Goal: Task Accomplishment & Management: Manage account settings

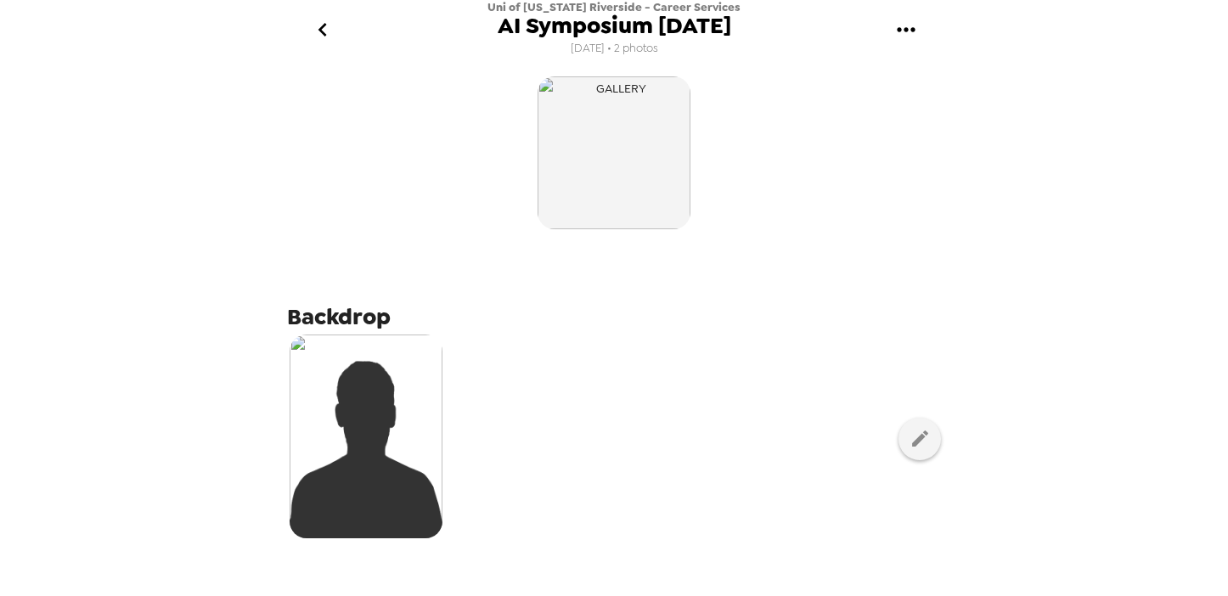
click at [905, 24] on icon "gallery menu" at bounding box center [906, 29] width 27 height 27
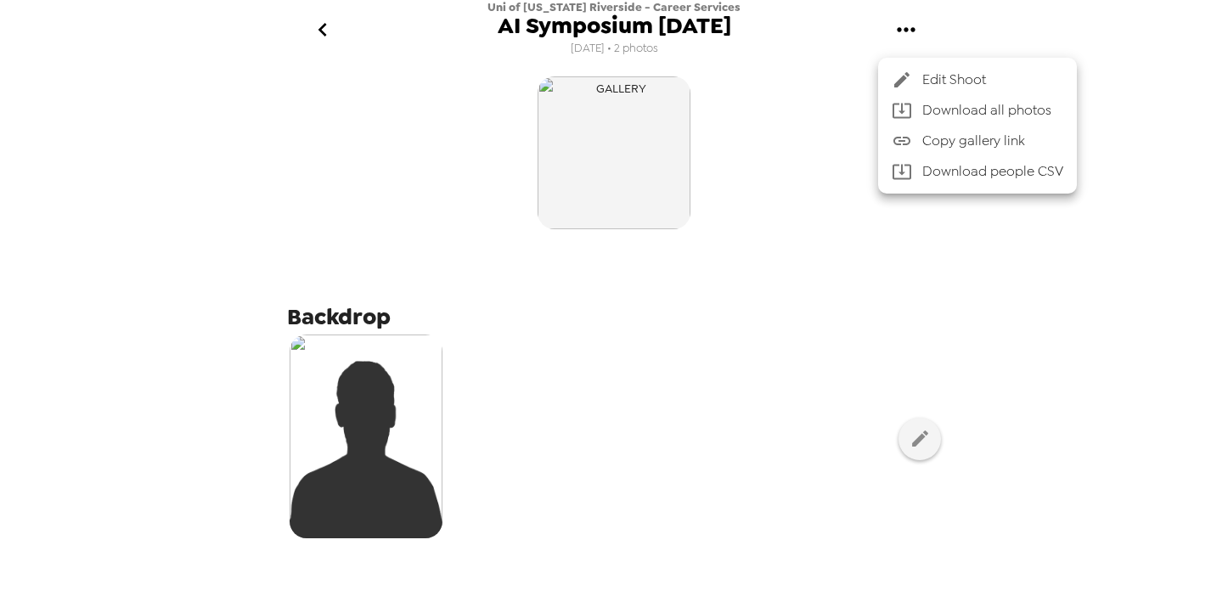
click at [1052, 35] on div at bounding box center [614, 298] width 1228 height 596
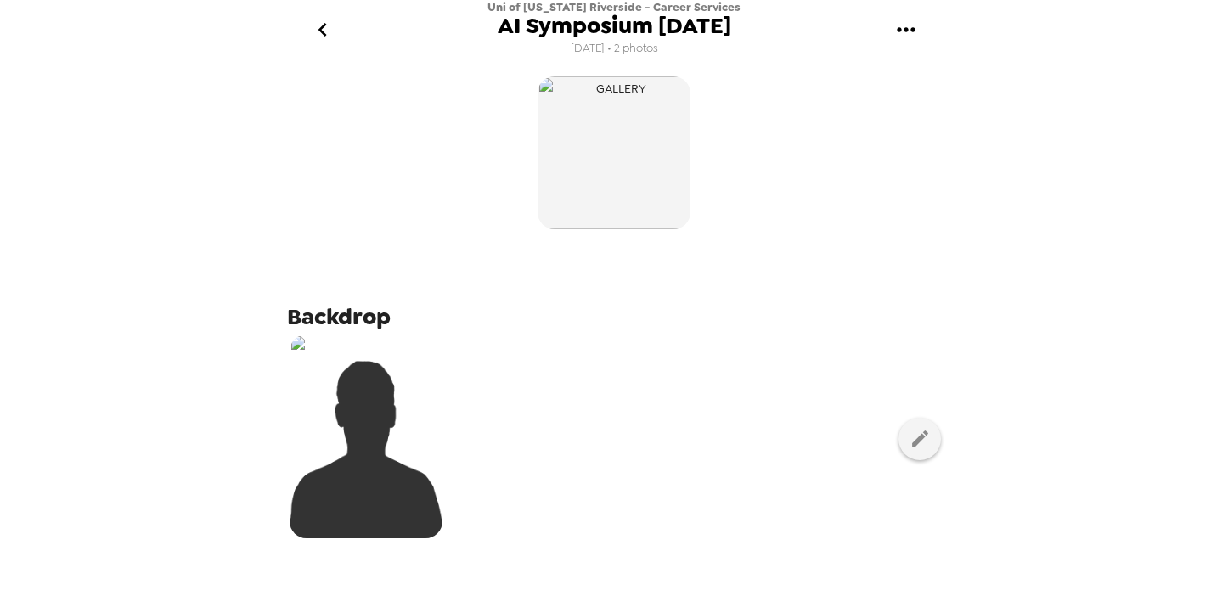
click at [325, 36] on icon "go back" at bounding box center [322, 30] width 8 height 14
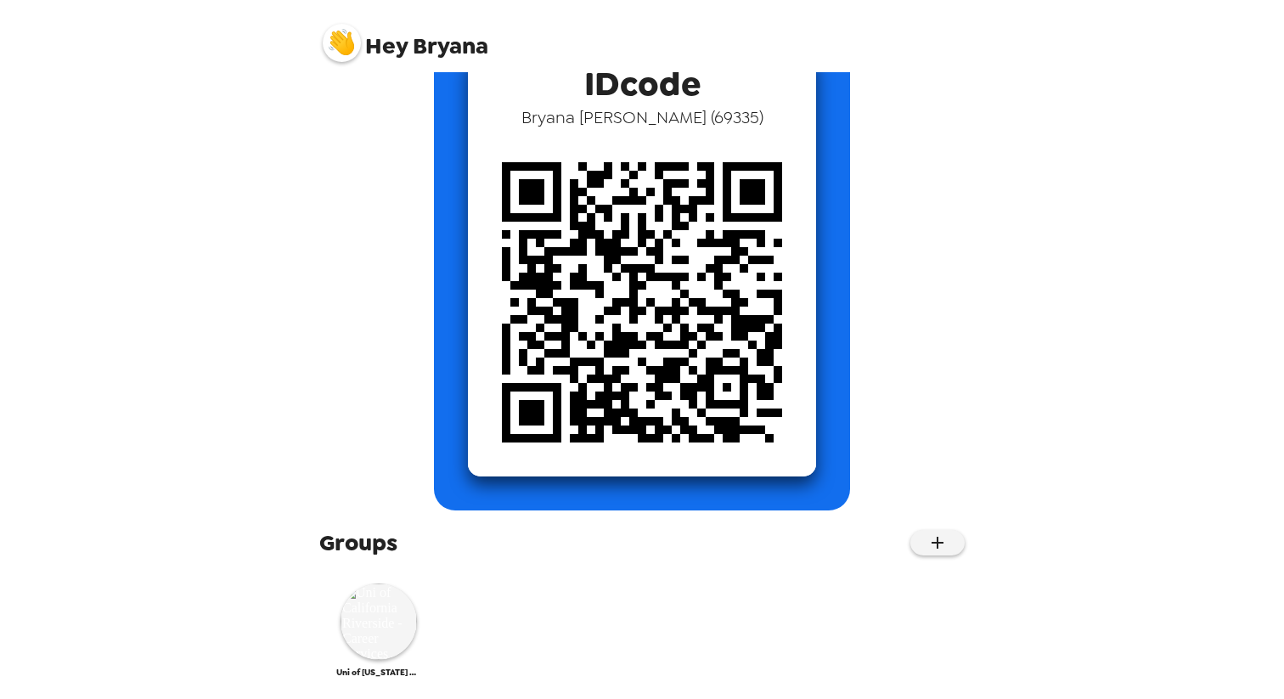
scroll to position [135, 0]
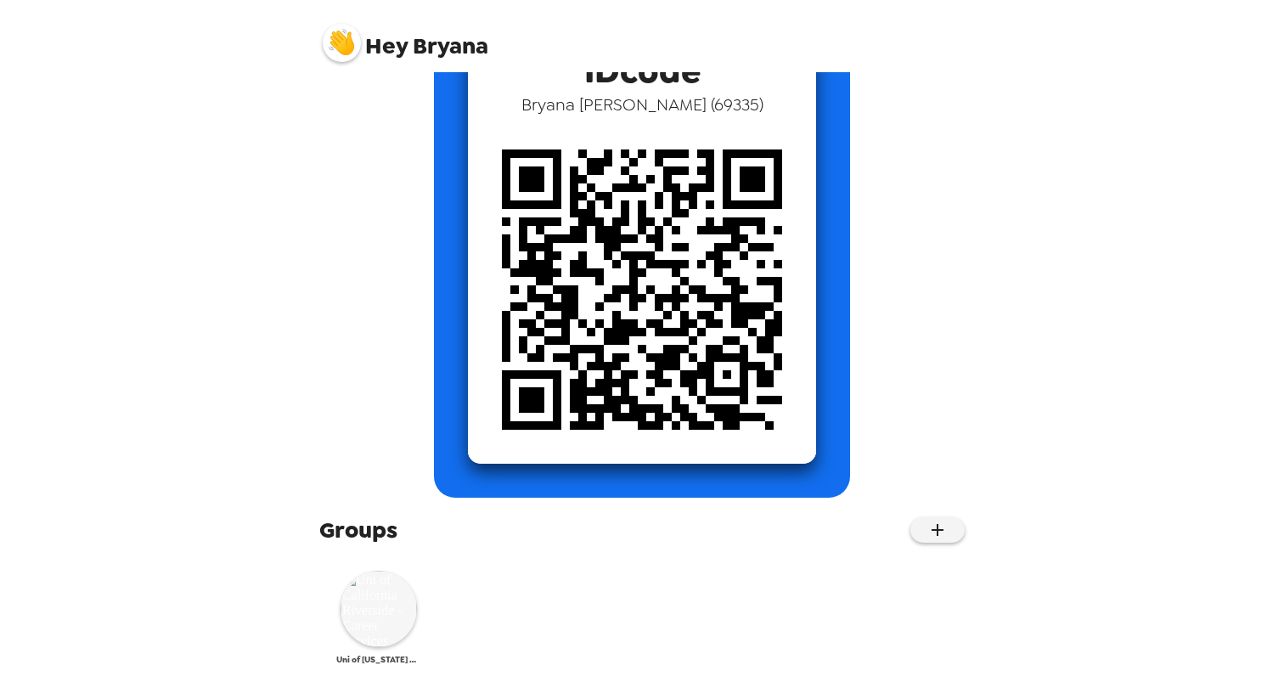
click at [378, 611] on img at bounding box center [379, 609] width 76 height 76
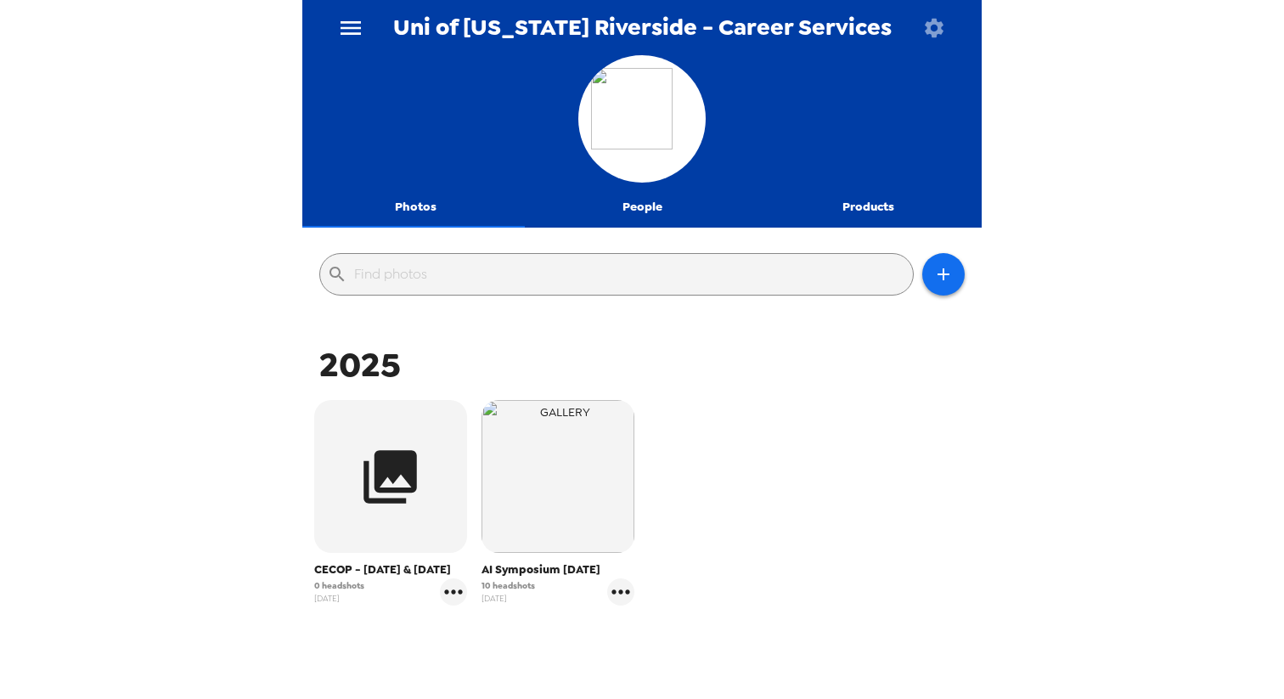
click at [937, 34] on icon "button" at bounding box center [934, 28] width 24 height 24
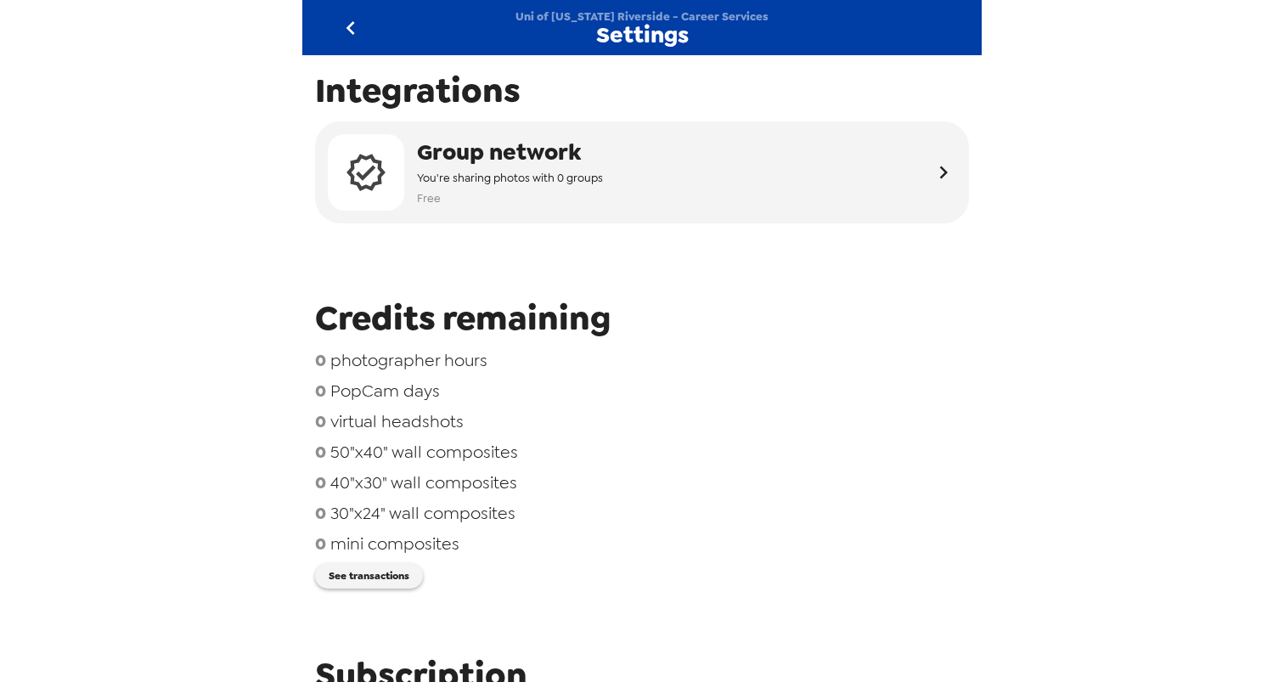
click at [350, 24] on icon "go back" at bounding box center [350, 28] width 8 height 14
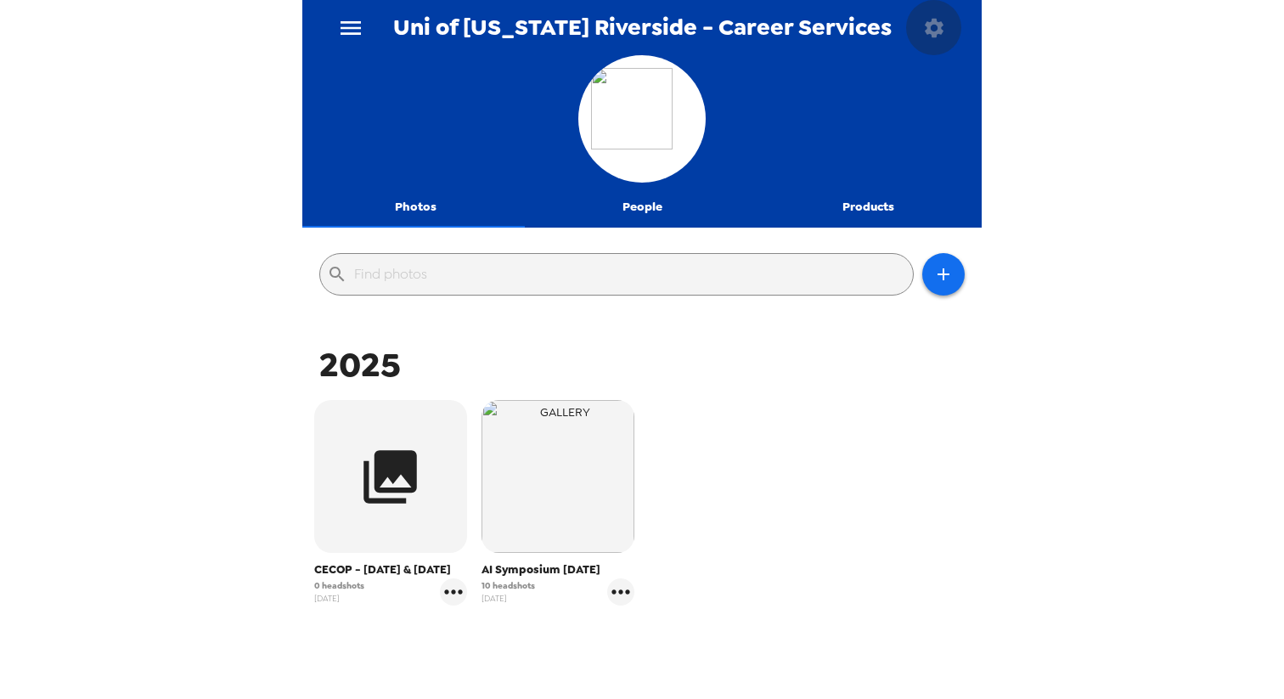
click at [927, 29] on icon "button" at bounding box center [934, 27] width 19 height 19
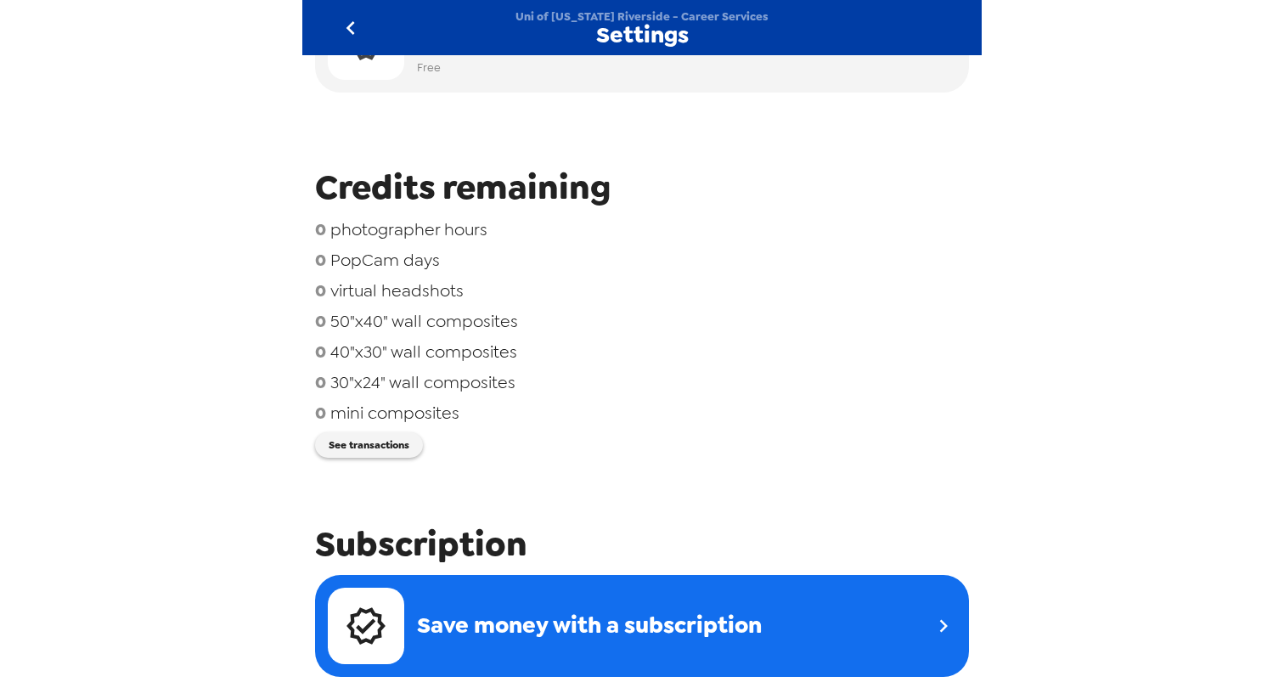
scroll to position [624, 0]
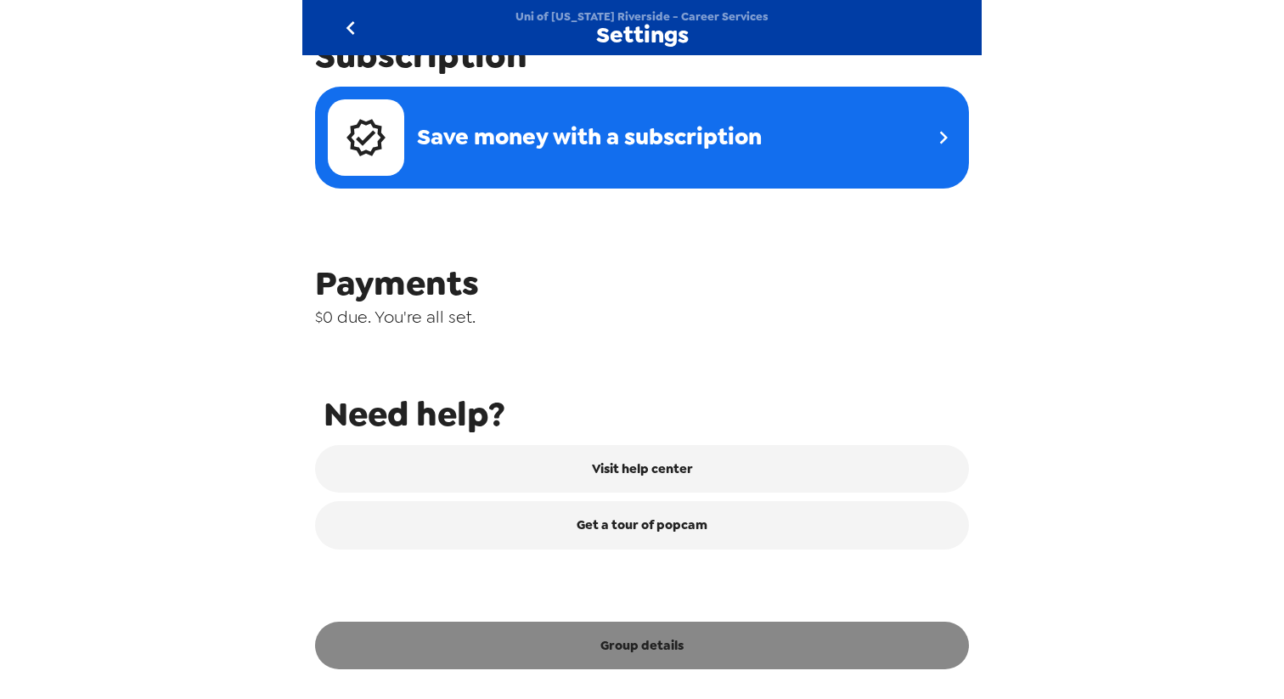
click at [667, 648] on button "Group details" at bounding box center [642, 646] width 654 height 48
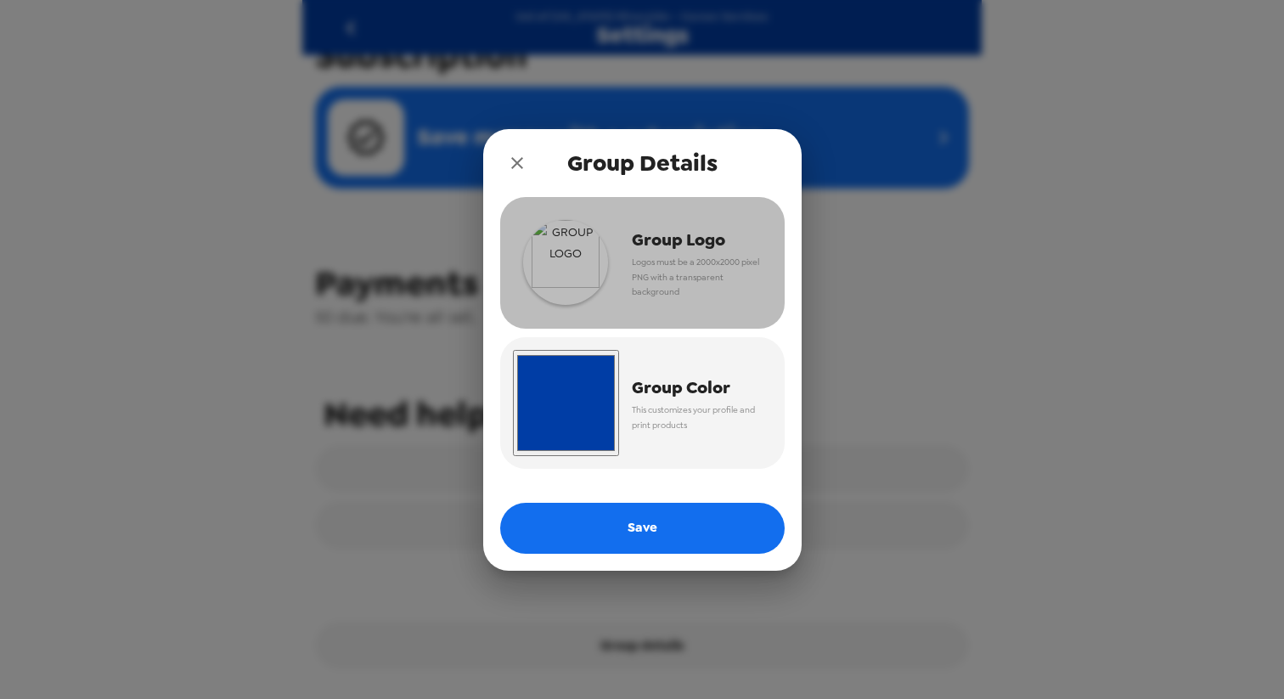
click at [629, 240] on div "Group Logo Logos must be a 2000x2000 pixel PNG with a transparent background" at bounding box center [695, 262] width 153 height 100
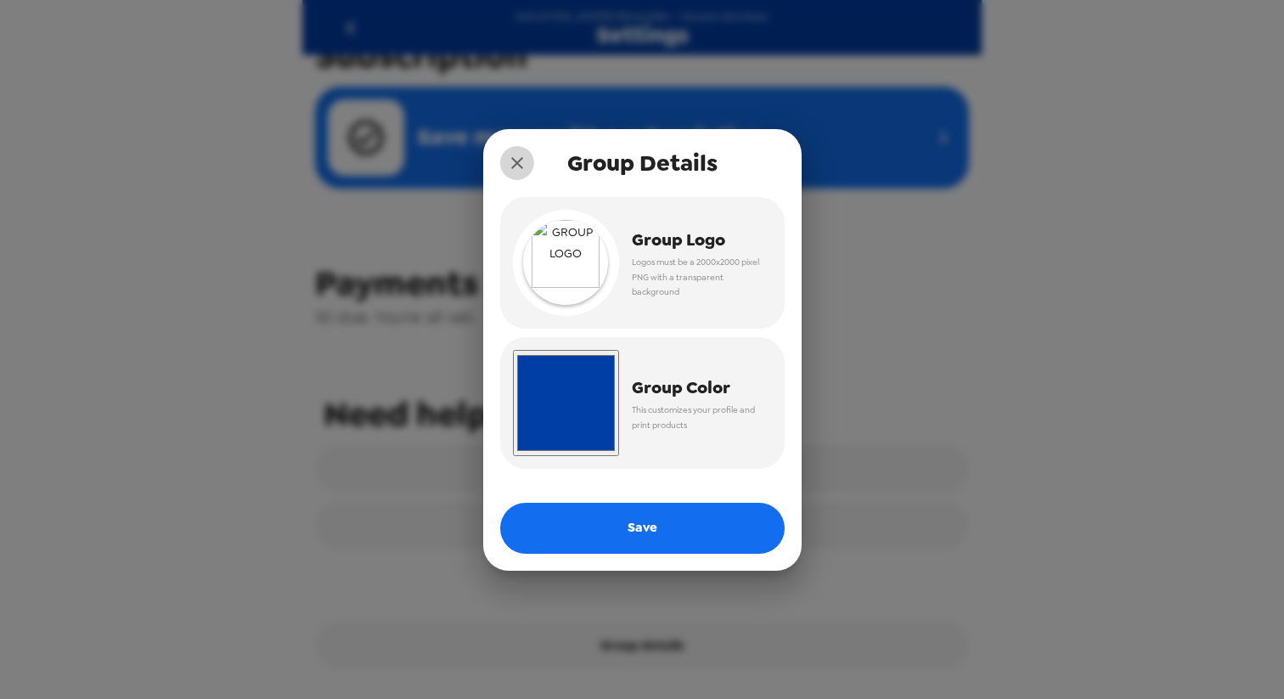
click at [520, 160] on icon "close" at bounding box center [517, 163] width 12 height 12
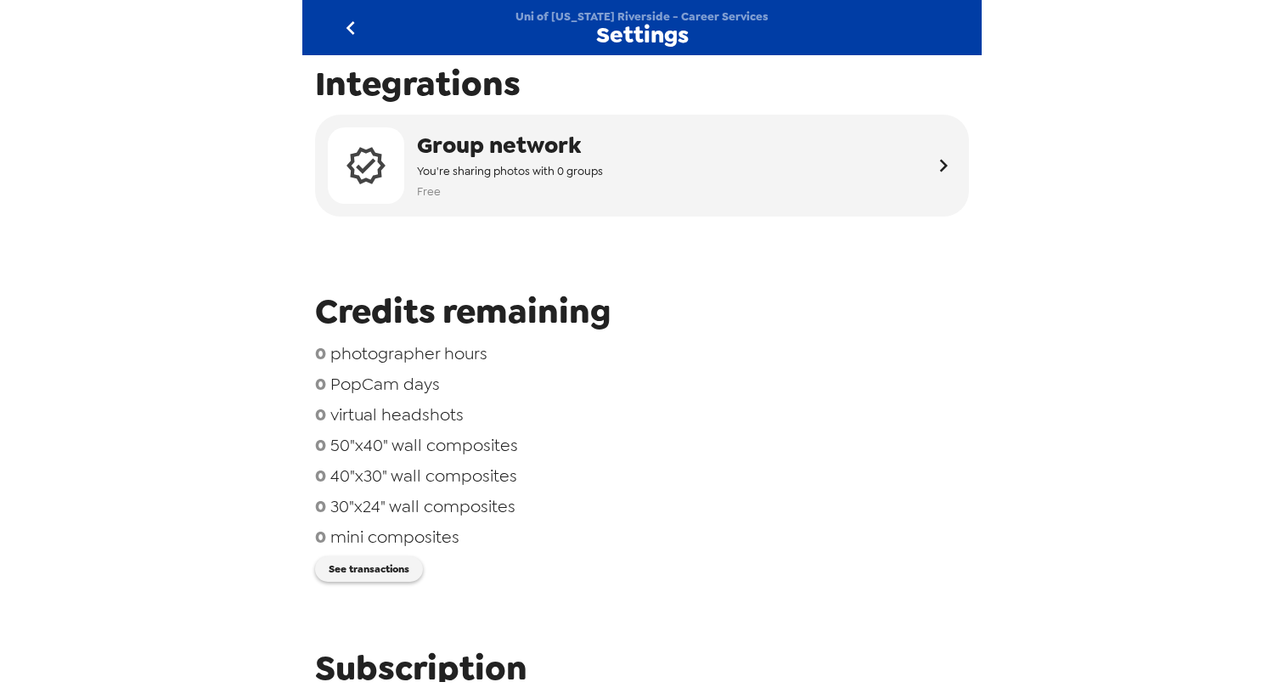
scroll to position [0, 0]
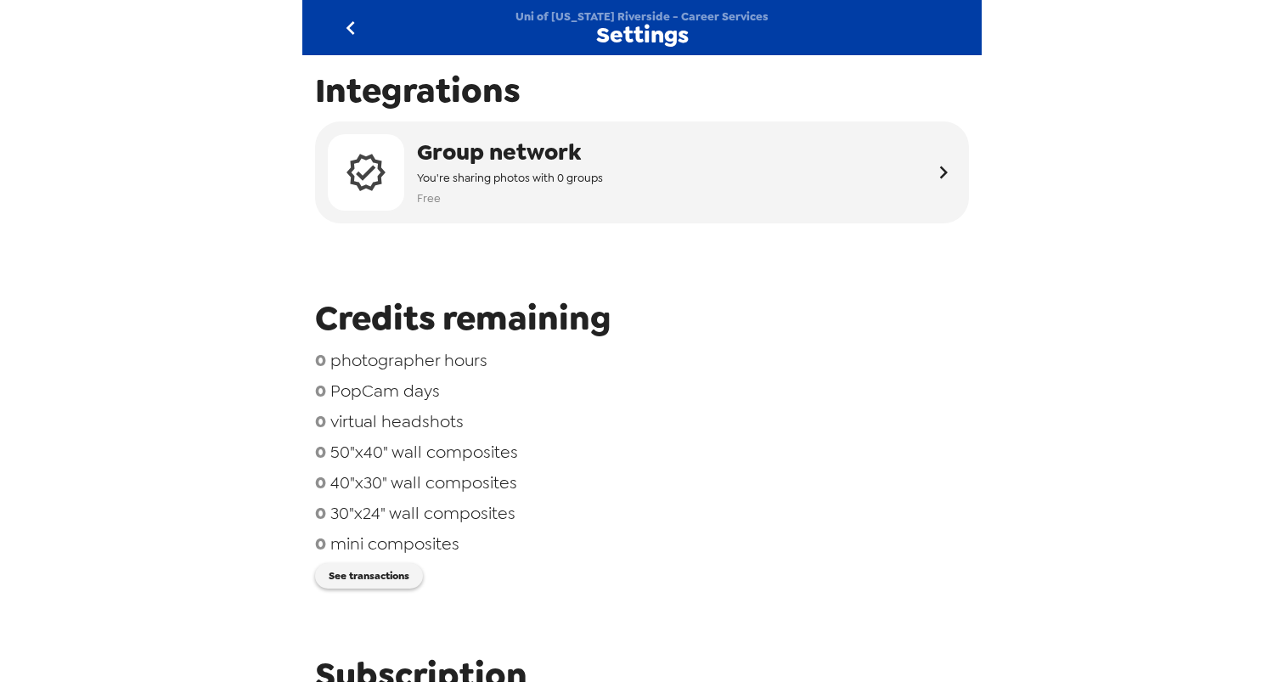
click at [352, 25] on icon "go back" at bounding box center [350, 27] width 27 height 27
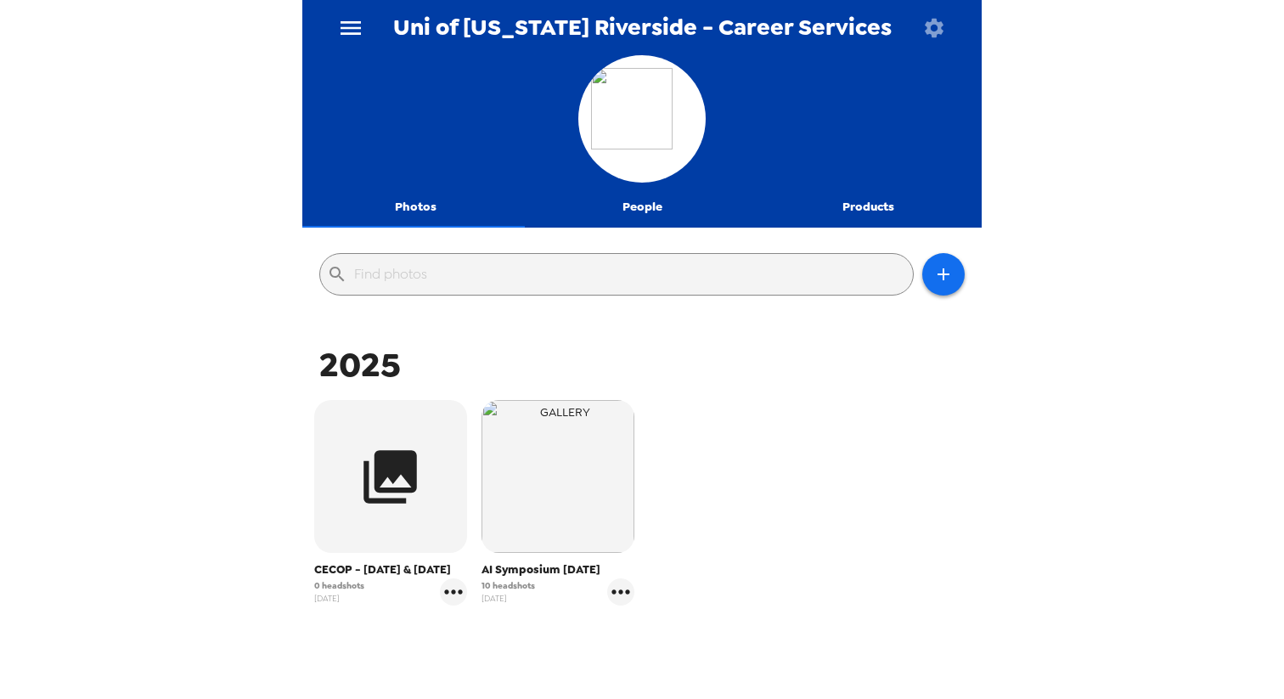
click at [933, 27] on icon "button" at bounding box center [934, 28] width 24 height 24
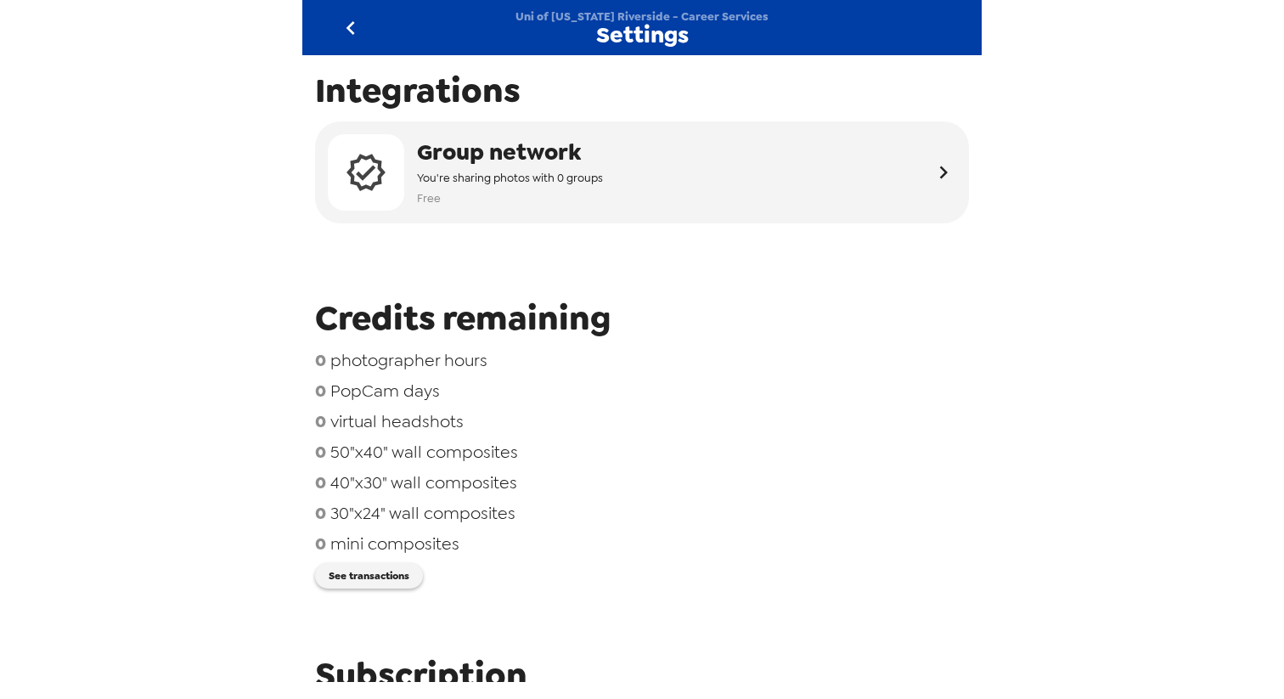
click at [360, 35] on icon "go back" at bounding box center [350, 27] width 27 height 27
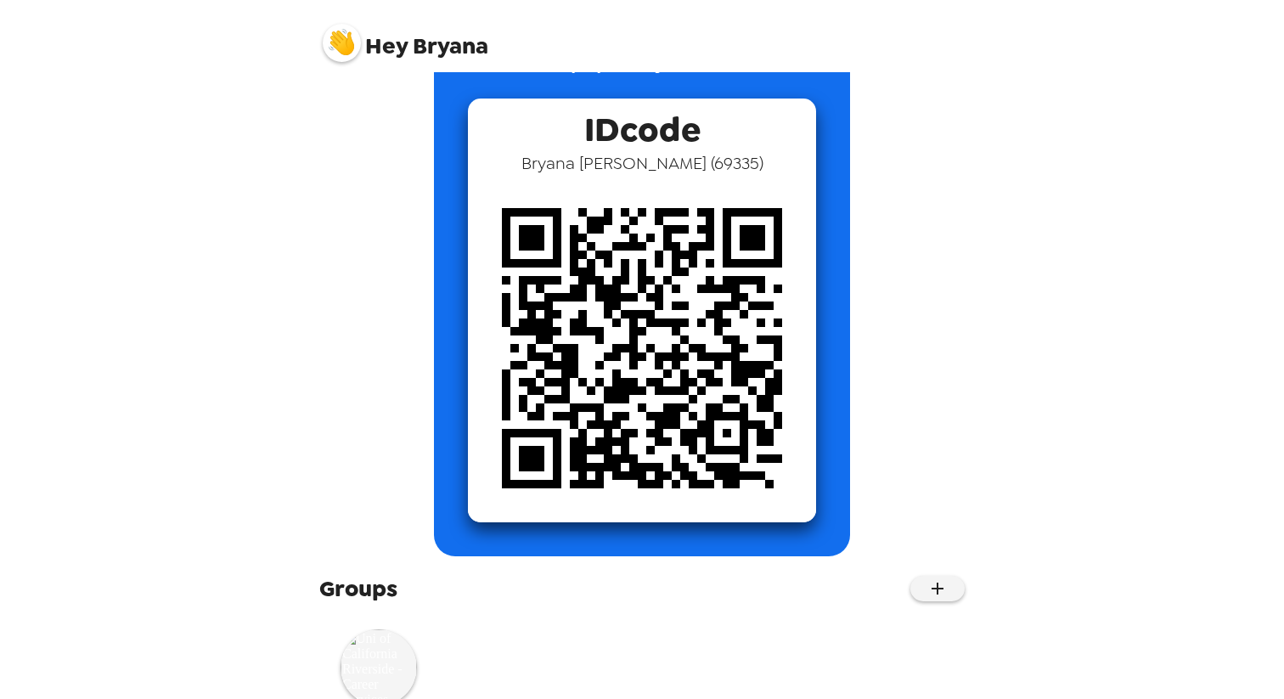
scroll to position [135, 0]
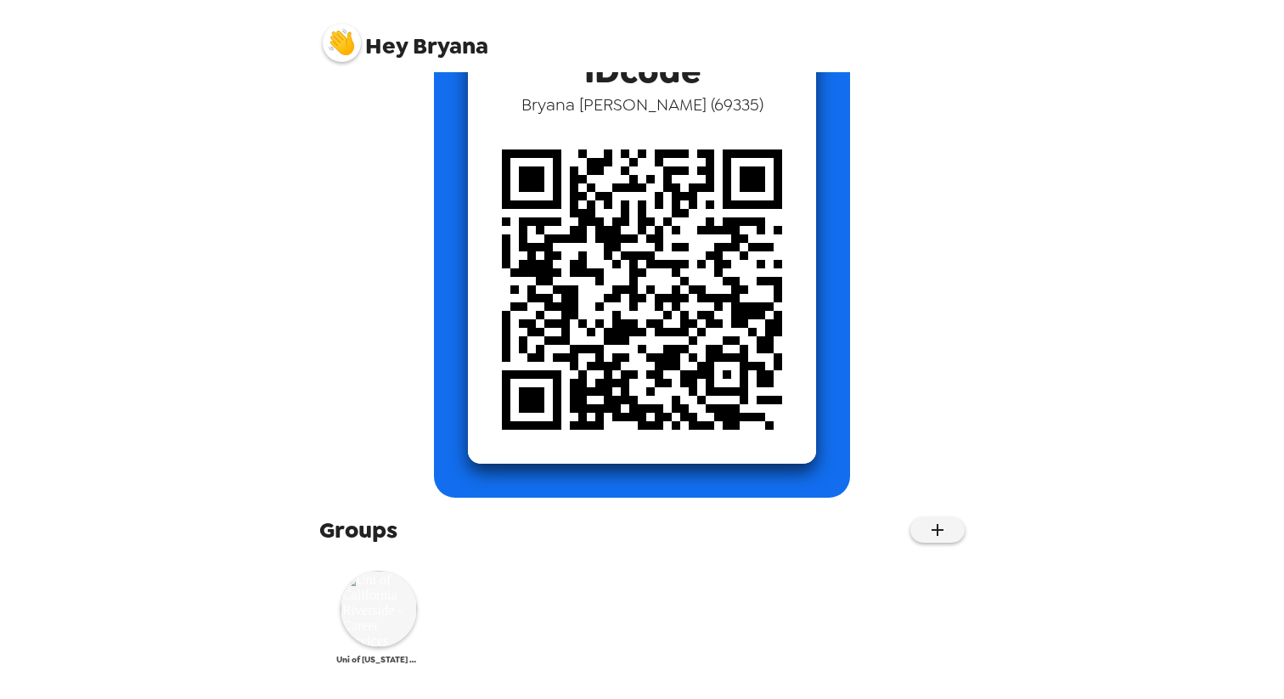
click at [374, 605] on img at bounding box center [379, 609] width 76 height 76
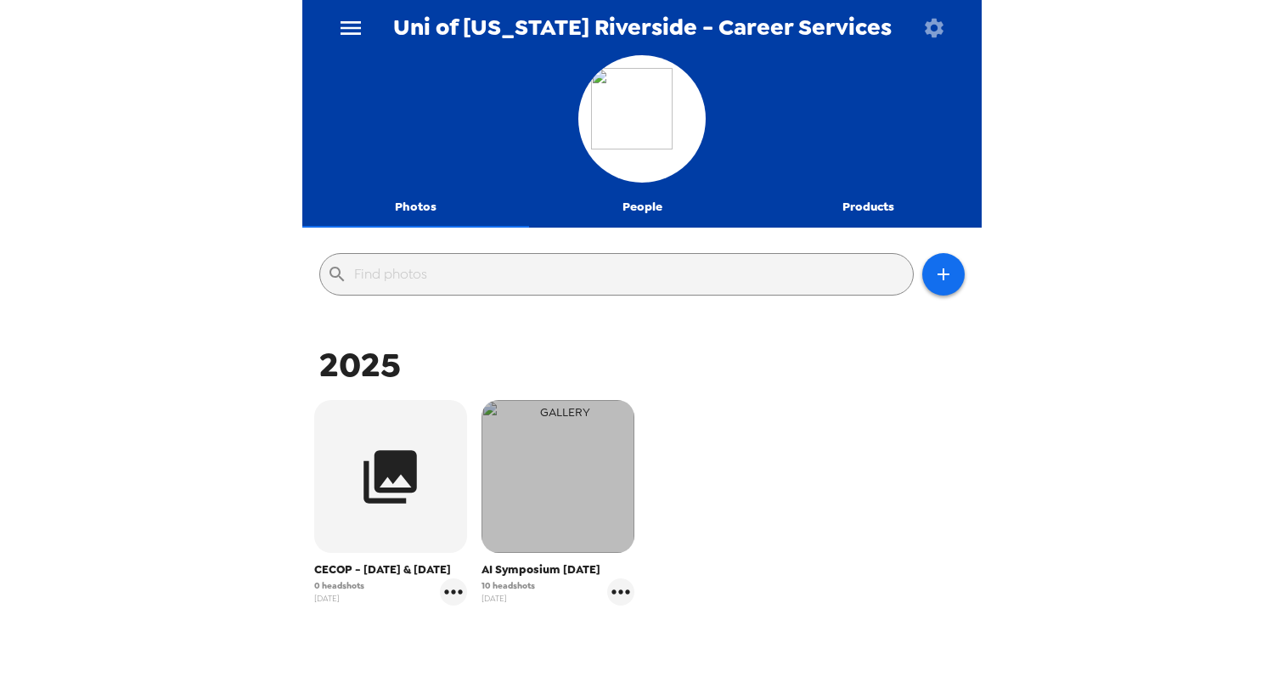
click at [549, 540] on img "button" at bounding box center [558, 476] width 153 height 153
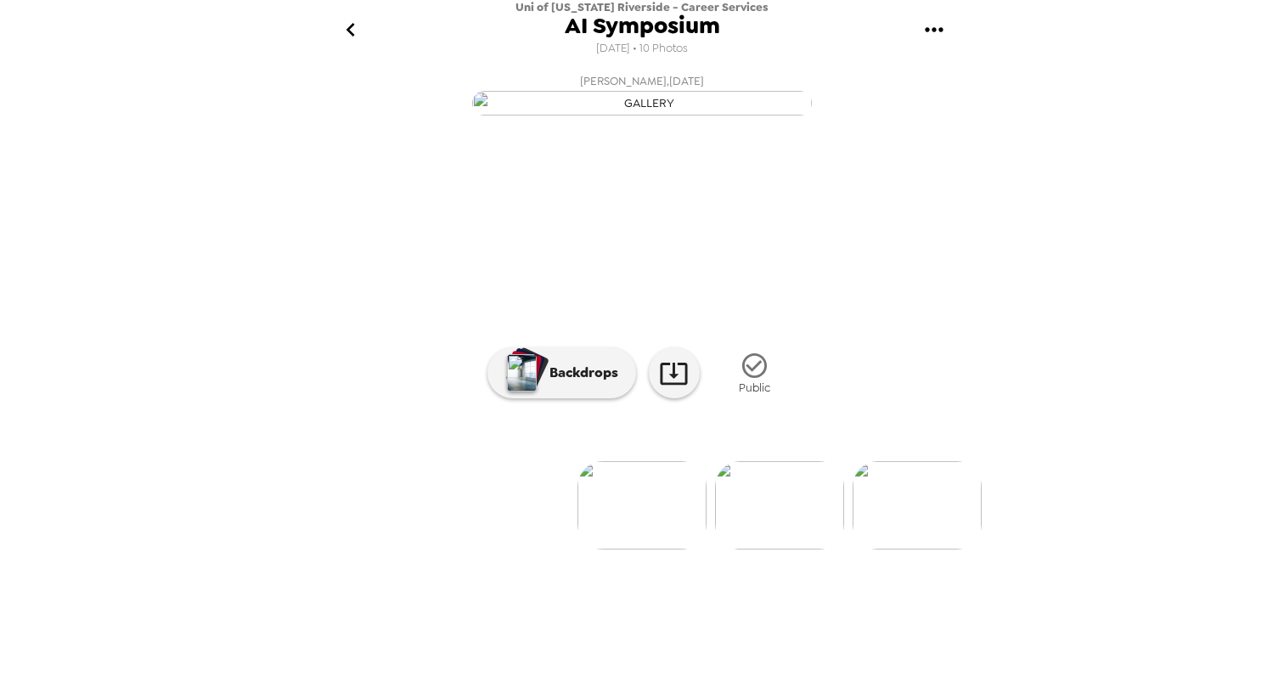
click at [355, 32] on icon "go back" at bounding box center [350, 29] width 27 height 27
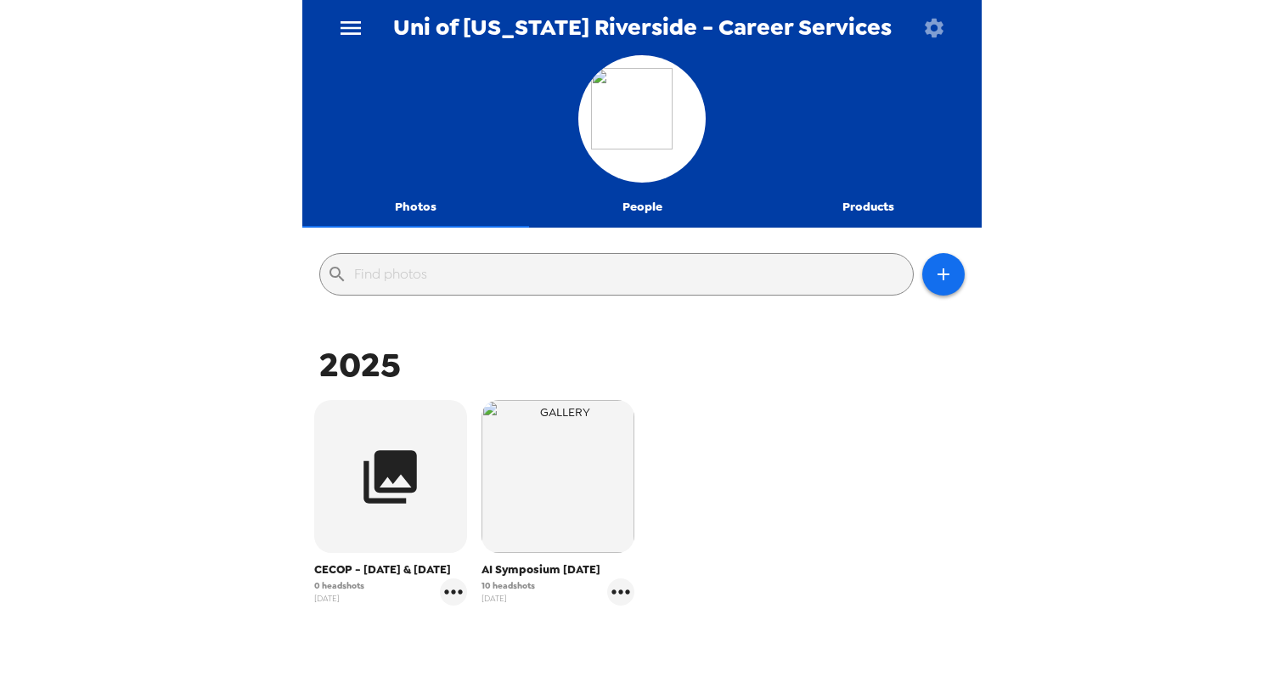
click at [355, 32] on icon "menu" at bounding box center [351, 28] width 20 height 14
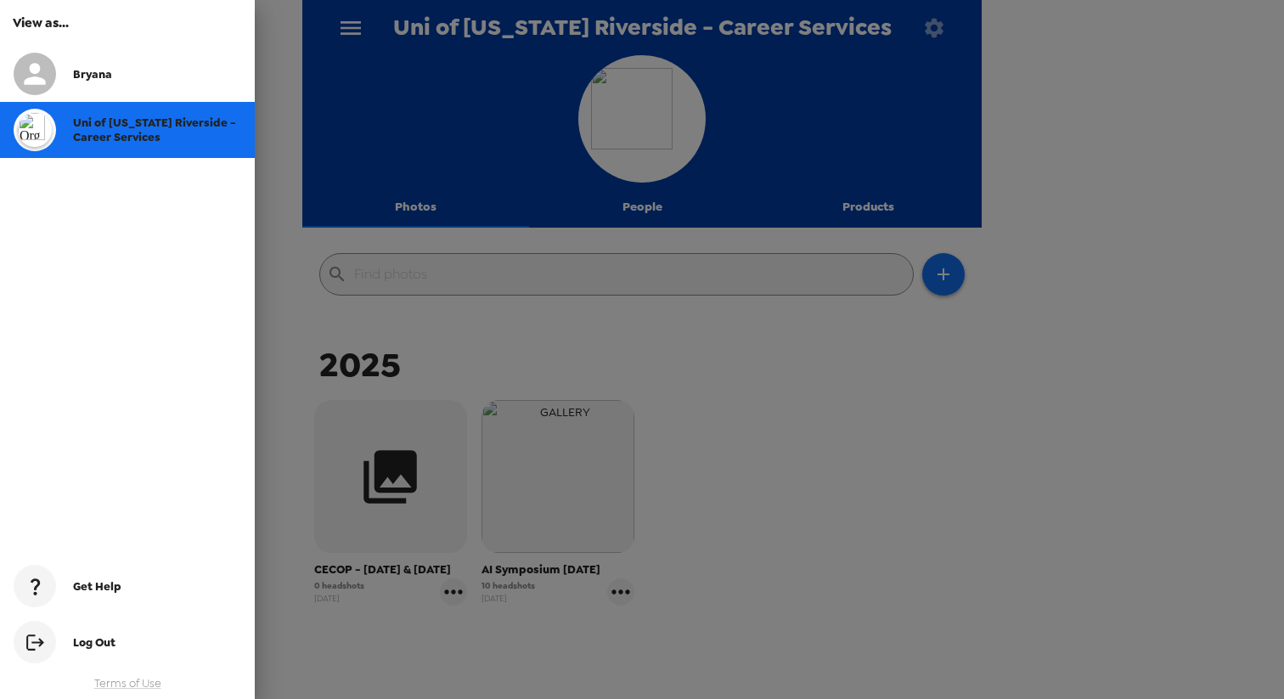
click at [183, 84] on div "Bryana" at bounding box center [127, 74] width 255 height 56
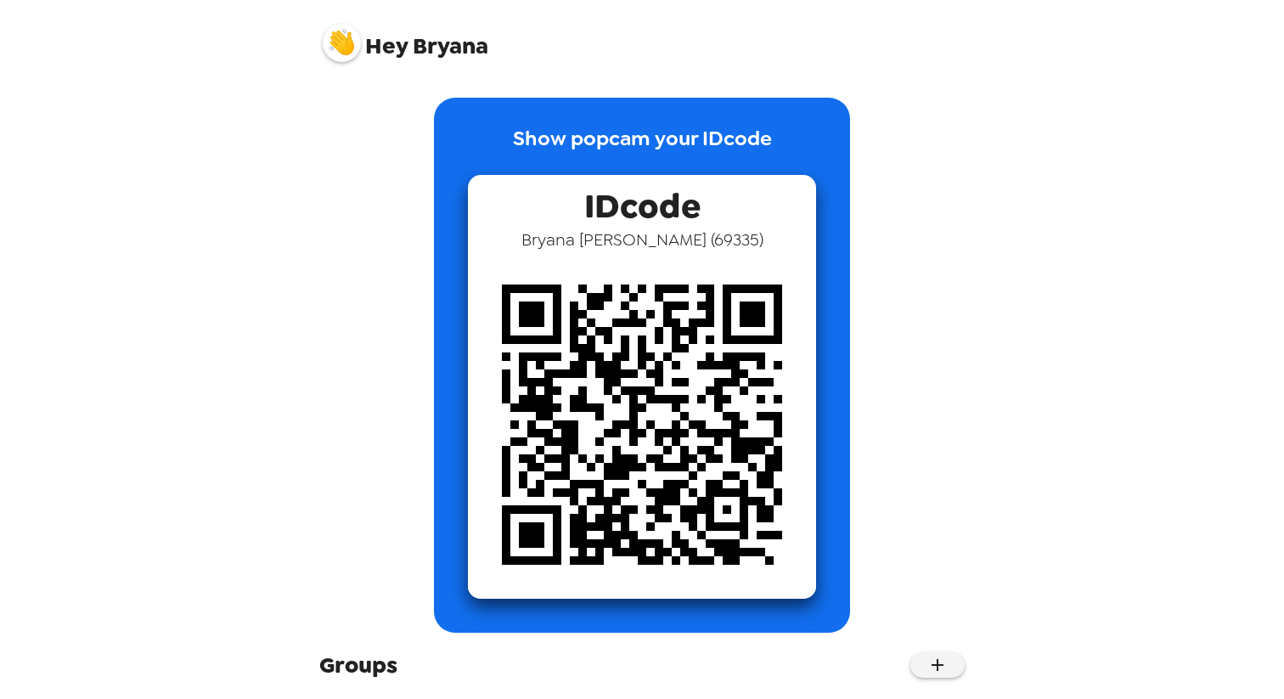
click at [222, 117] on div "Hey [PERSON_NAME] Show popcam your IDcode IDcode [PERSON_NAME] ( 69335 ) Groups…" at bounding box center [642, 349] width 1284 height 699
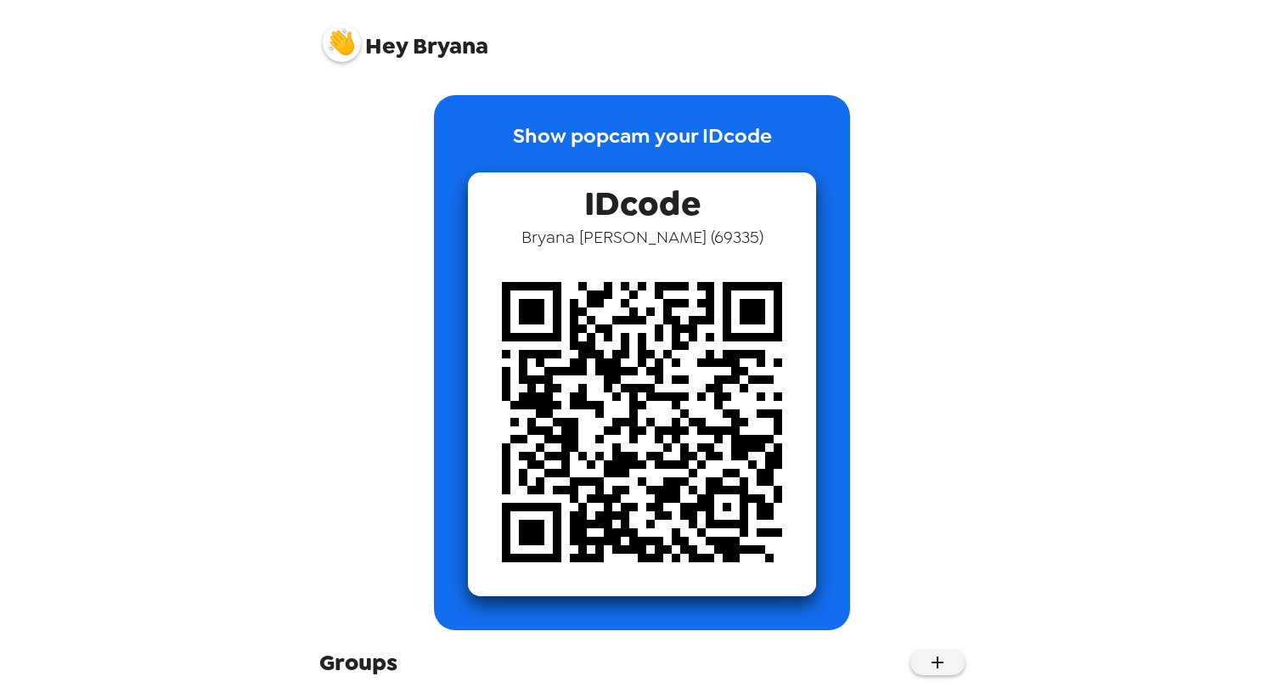
scroll to position [135, 0]
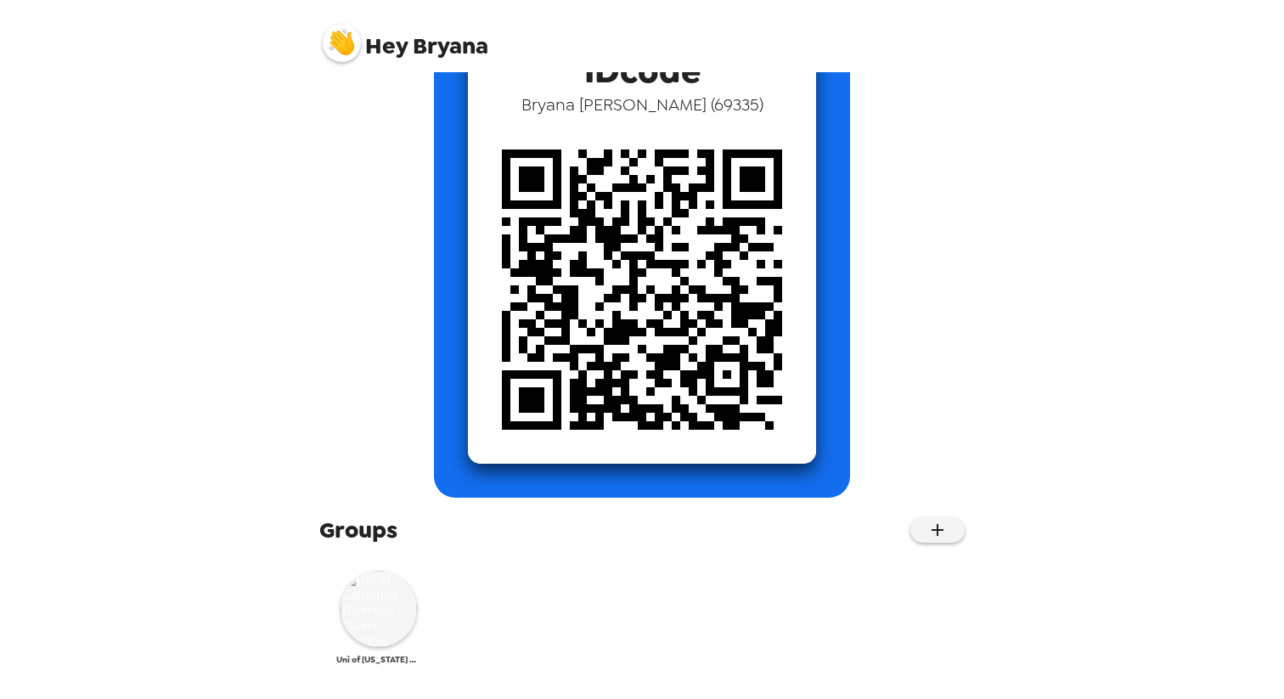
click at [380, 615] on img at bounding box center [379, 609] width 76 height 76
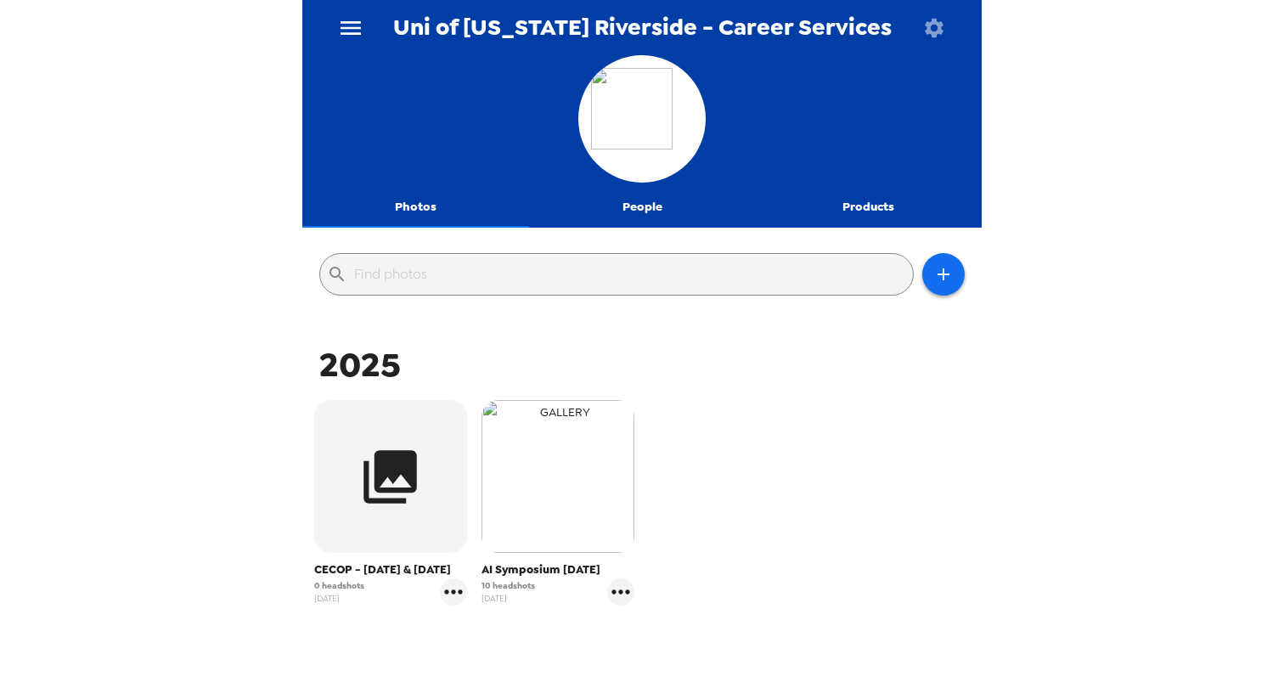
click at [576, 488] on img "button" at bounding box center [558, 476] width 153 height 153
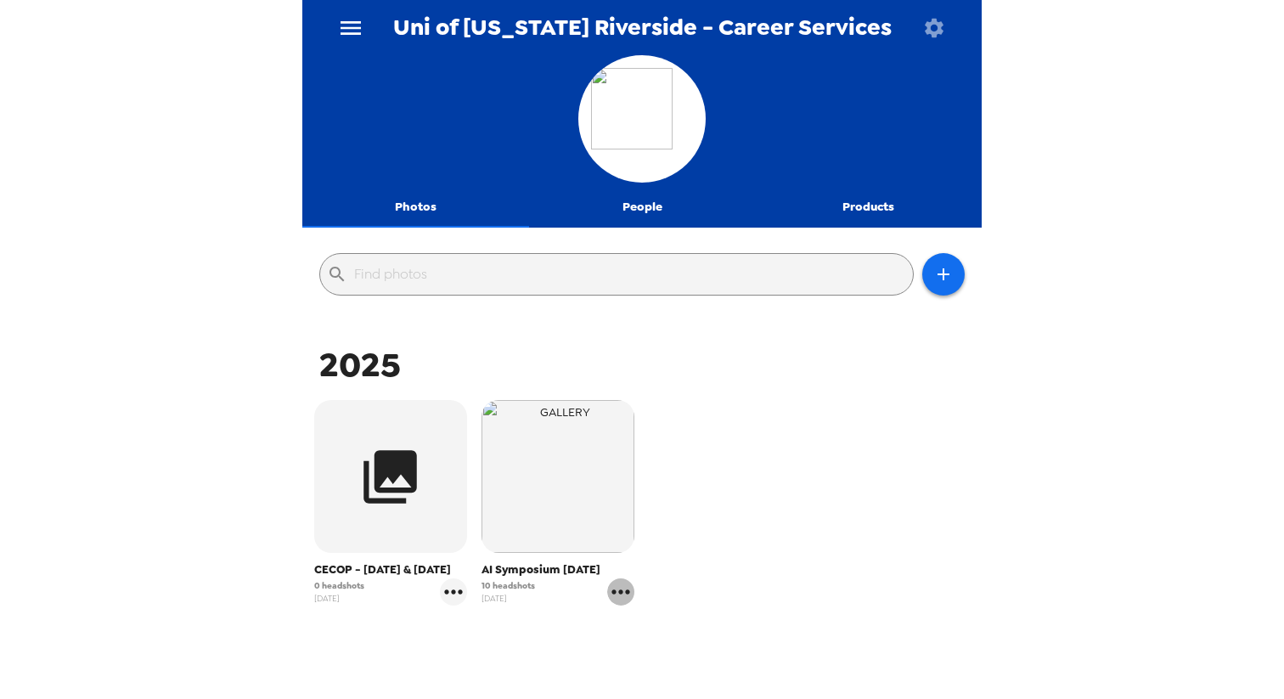
click at [622, 594] on icon "gallery menu" at bounding box center [620, 591] width 27 height 27
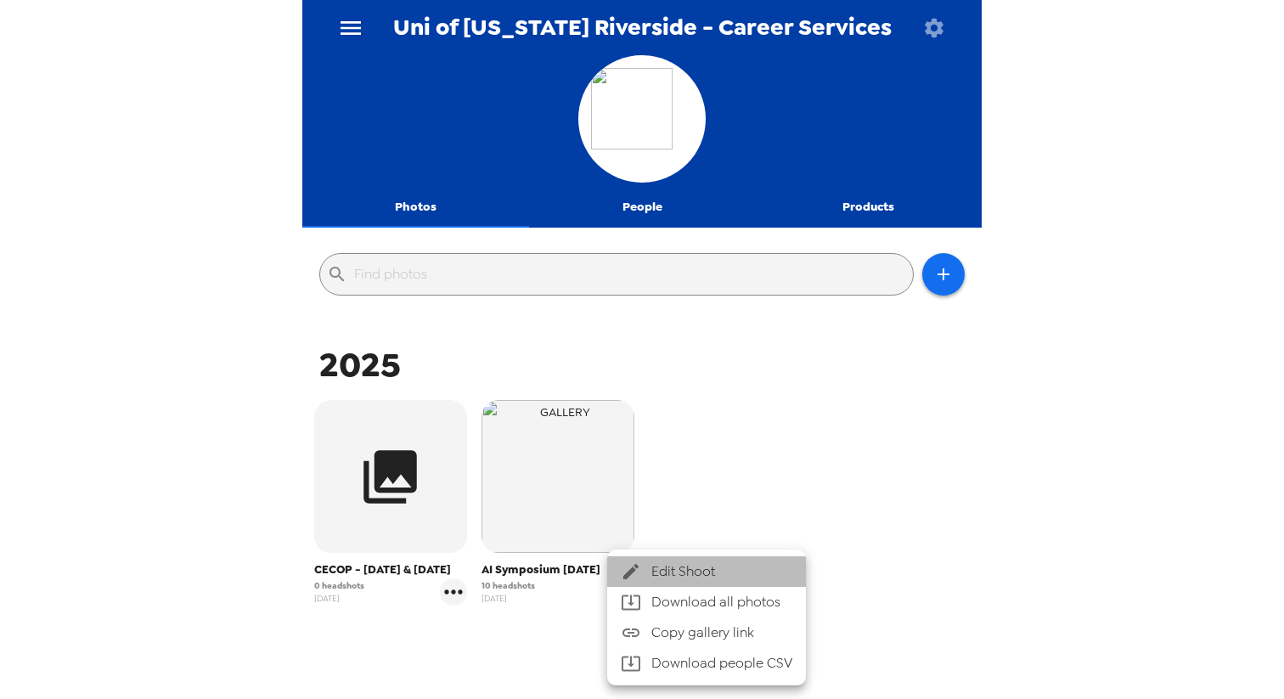
click at [708, 569] on span "Edit Shoot" at bounding box center [721, 571] width 141 height 20
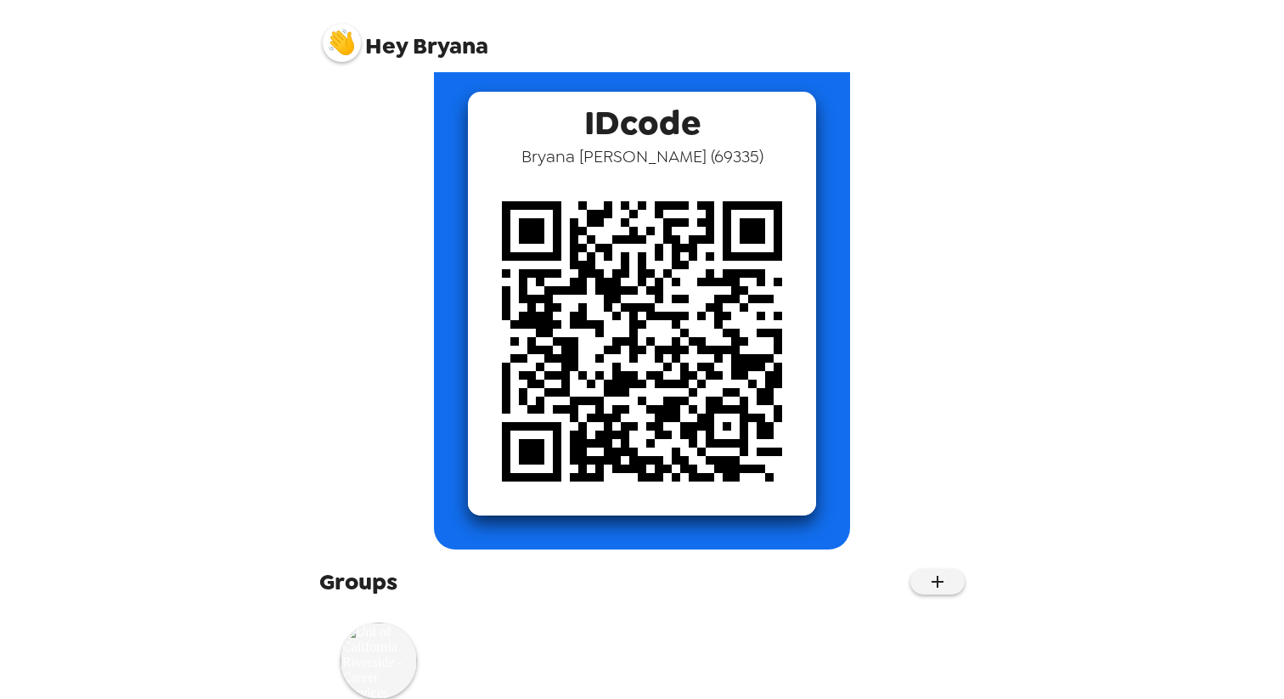
scroll to position [135, 0]
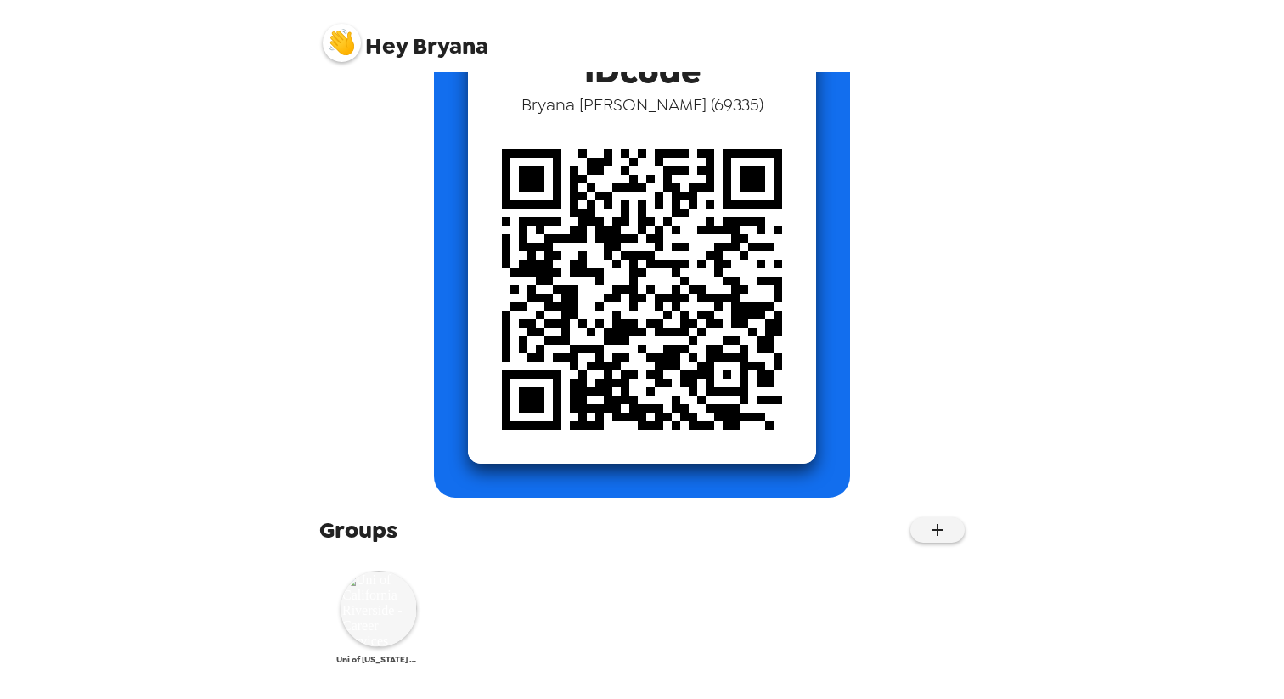
click at [386, 617] on img at bounding box center [379, 609] width 76 height 76
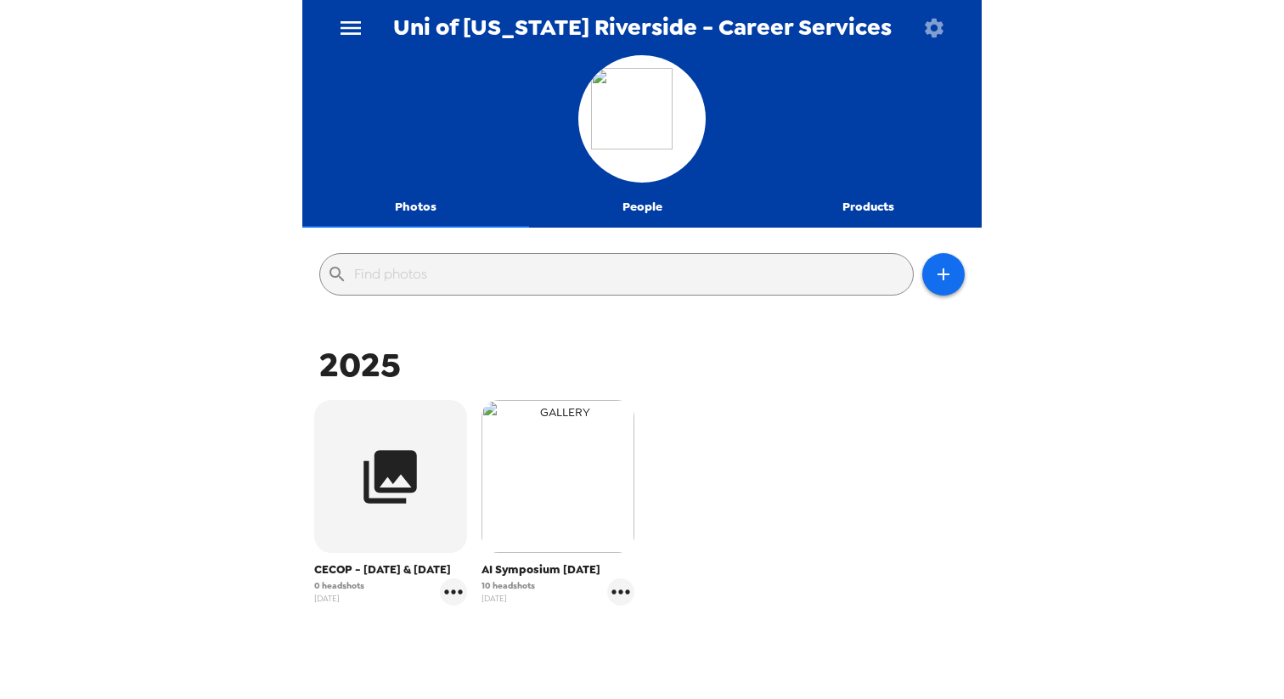
click at [602, 512] on img "button" at bounding box center [558, 476] width 153 height 153
click at [602, 512] on body "Uni of California Riverside - Career Services Photos People Products ​ 2025 CEC…" at bounding box center [642, 349] width 1284 height 699
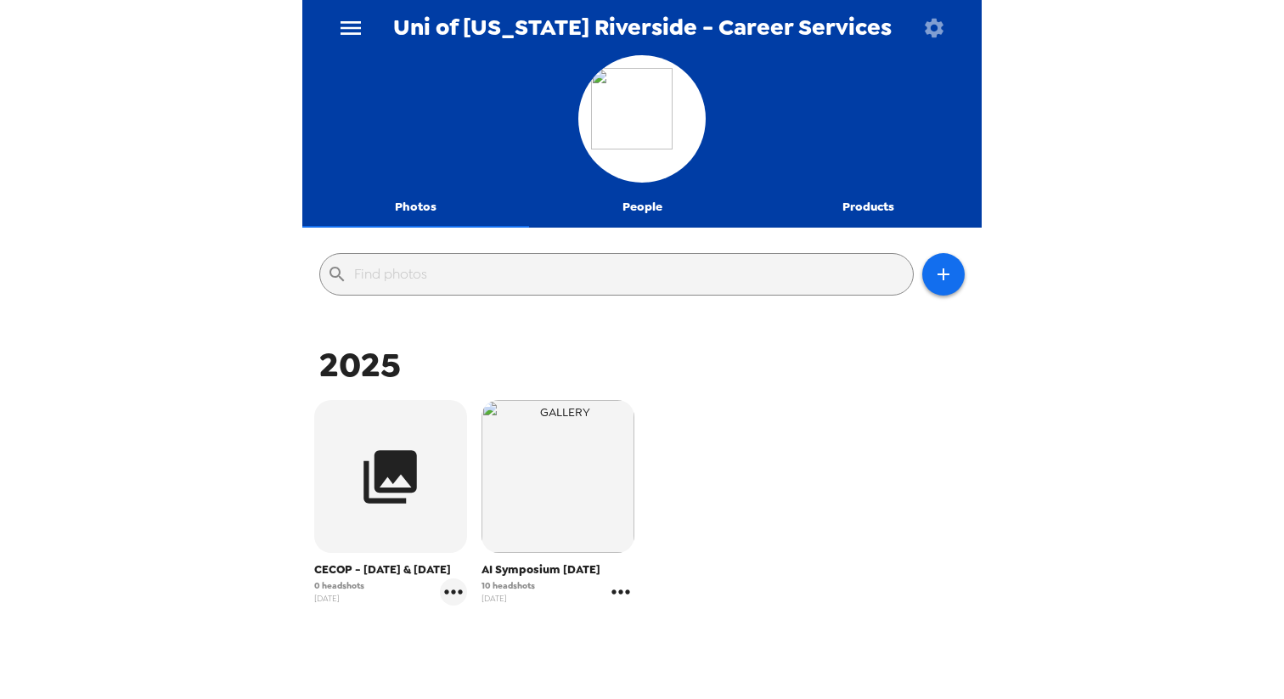
click at [621, 601] on icon "gallery menu" at bounding box center [620, 591] width 27 height 27
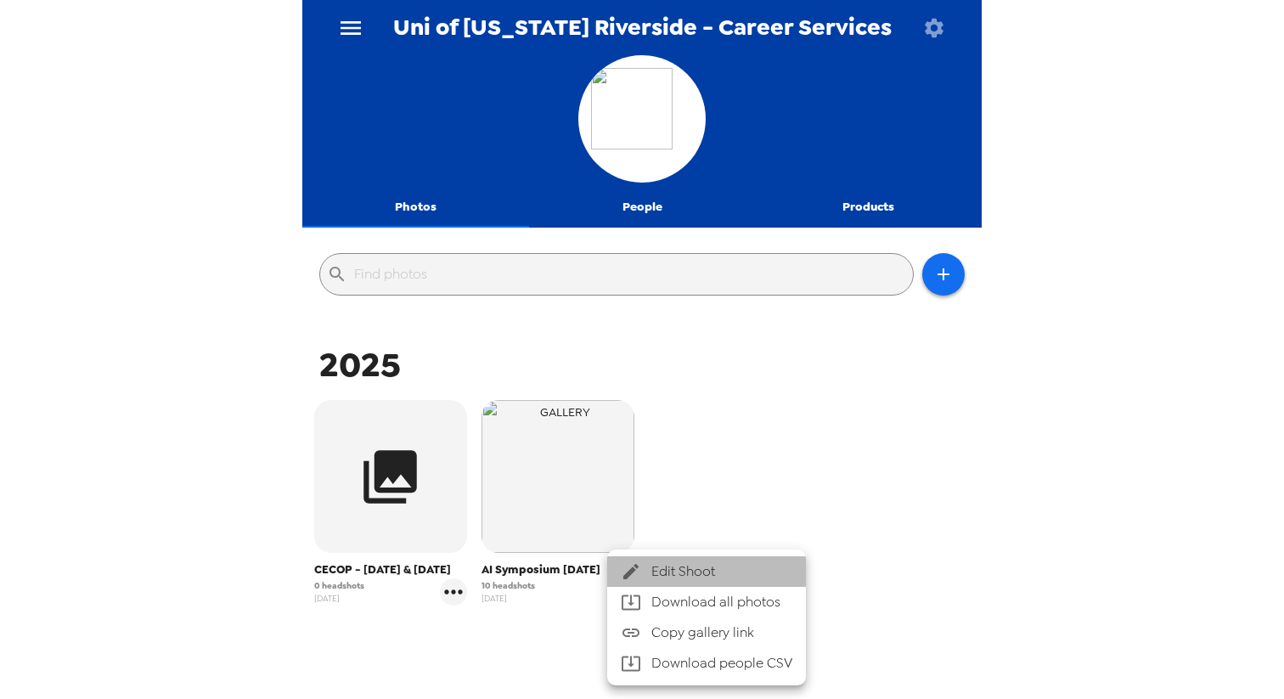
click at [727, 577] on span "Edit Shoot" at bounding box center [721, 571] width 141 height 20
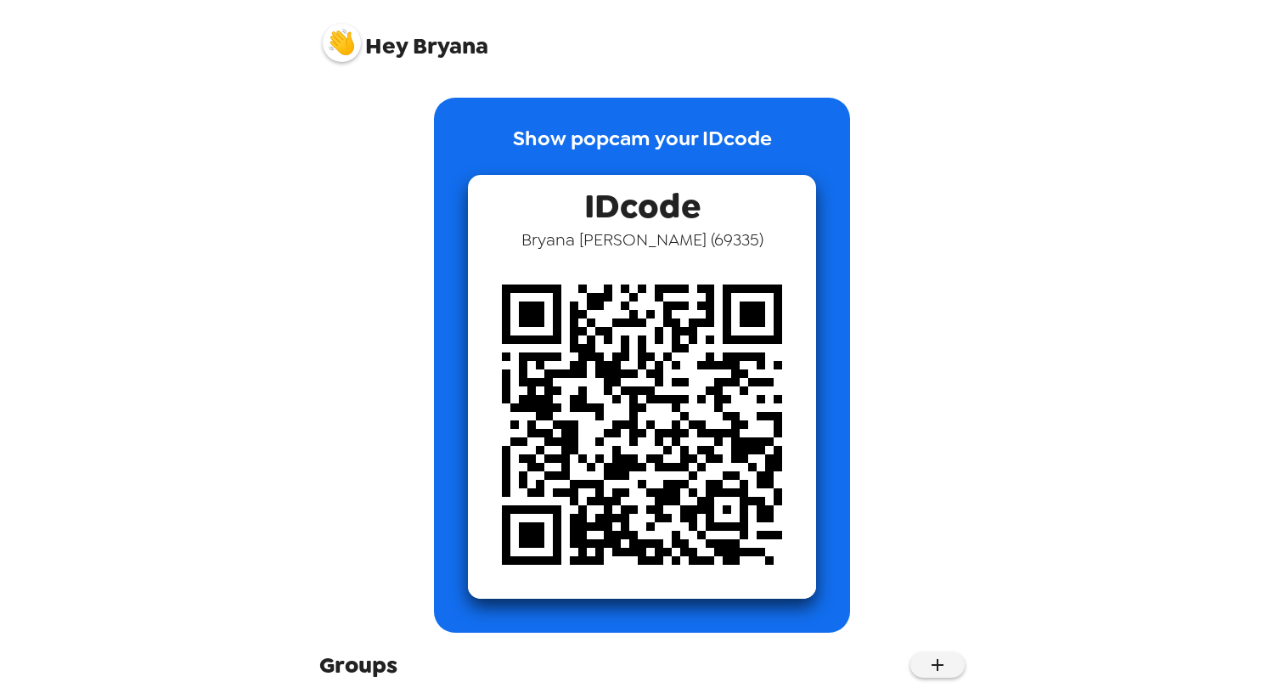
scroll to position [135, 0]
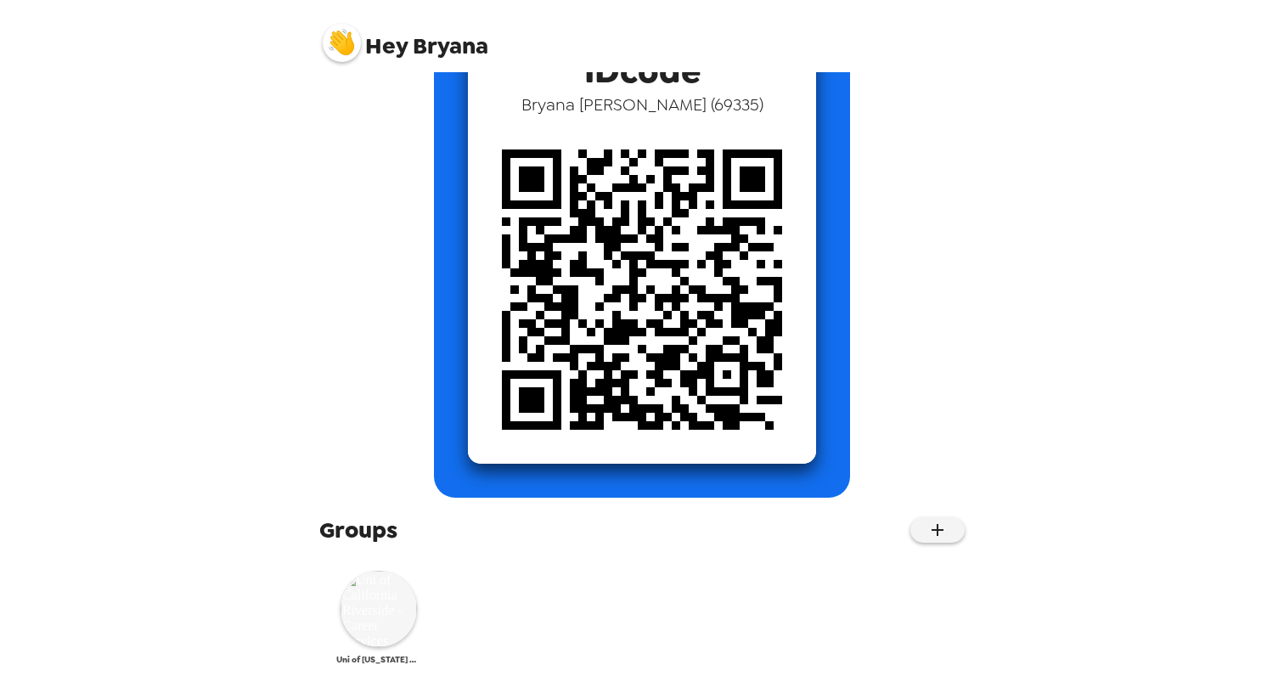
click at [384, 604] on img at bounding box center [379, 609] width 76 height 76
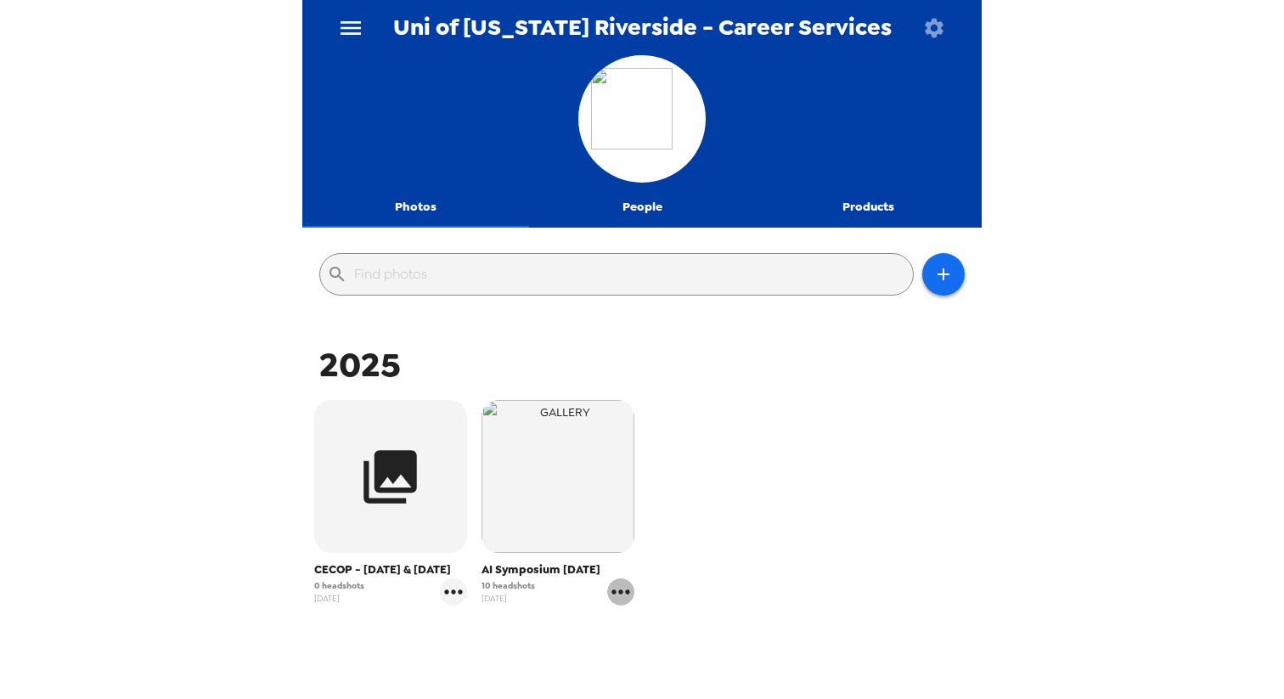
click at [631, 589] on icon "gallery menu" at bounding box center [620, 591] width 27 height 27
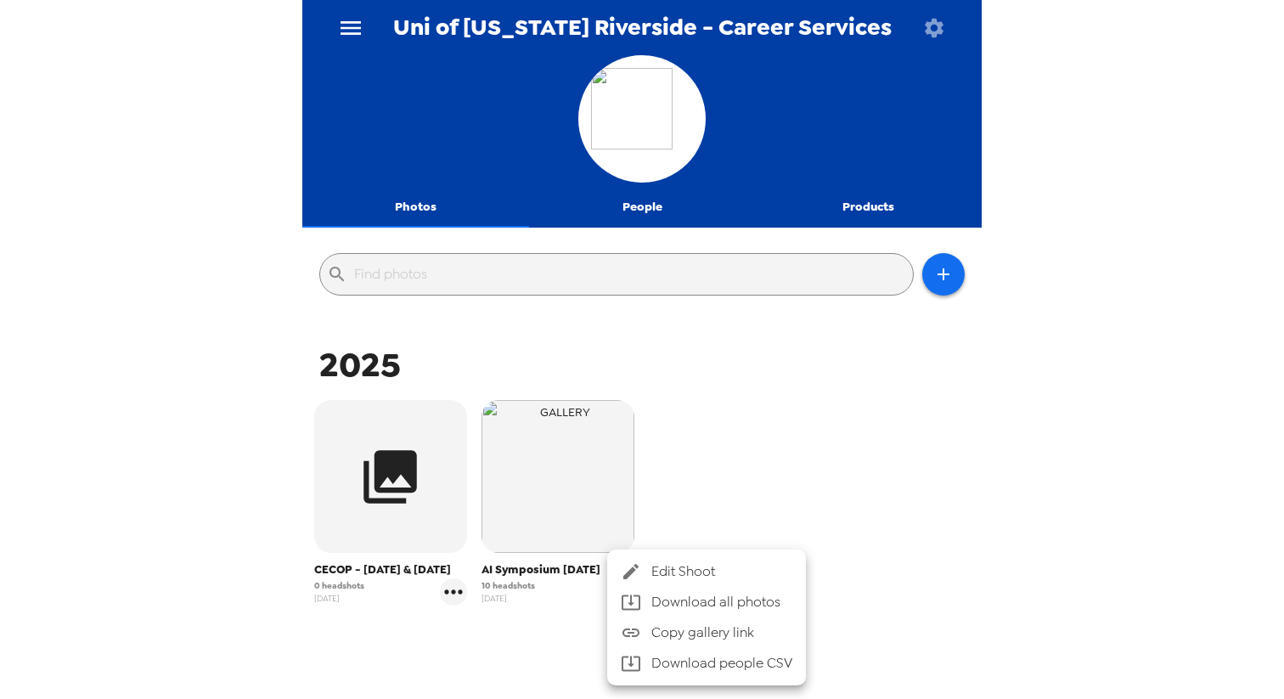
click at [760, 524] on div at bounding box center [642, 349] width 1284 height 699
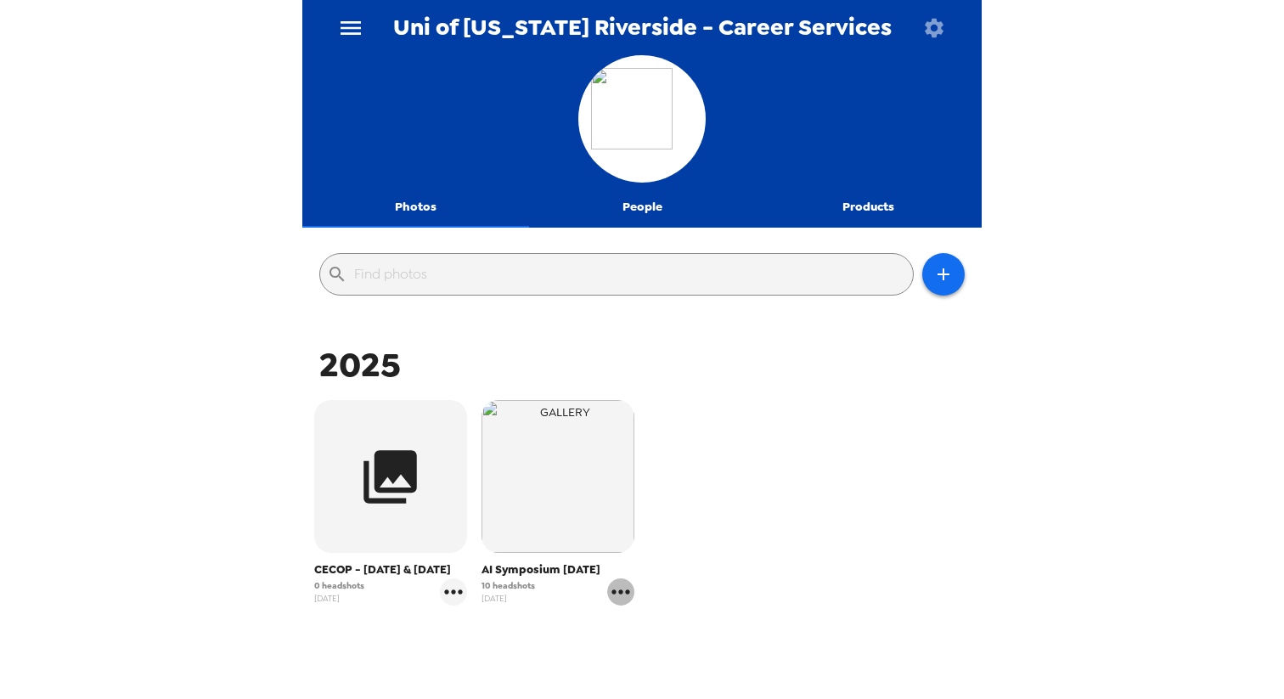
click at [623, 589] on icon "gallery menu" at bounding box center [620, 591] width 27 height 27
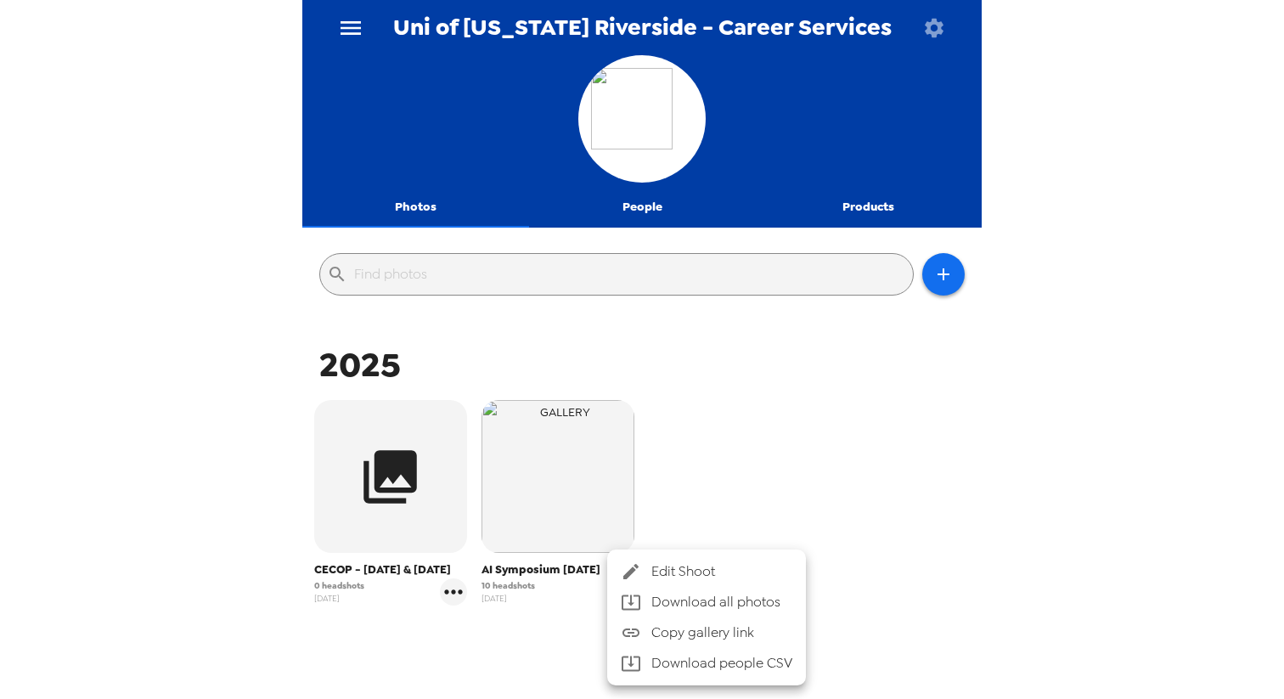
click at [711, 572] on span "Edit Shoot" at bounding box center [721, 571] width 141 height 20
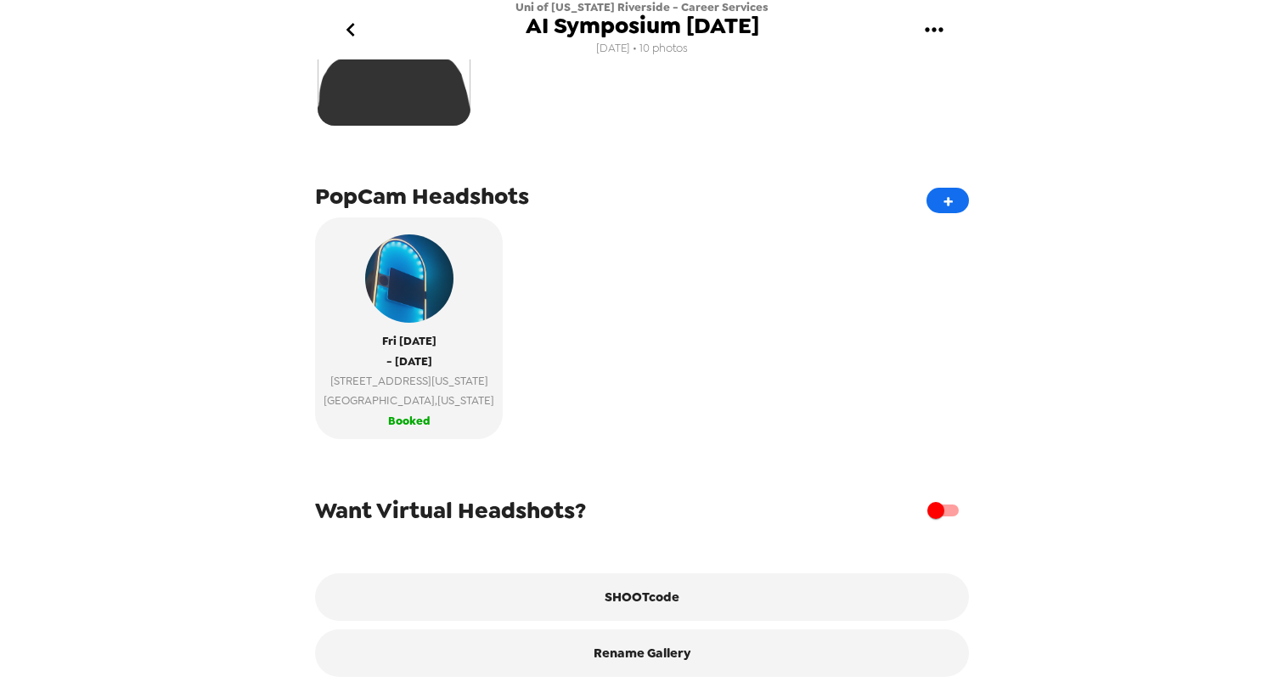
scroll to position [415, 0]
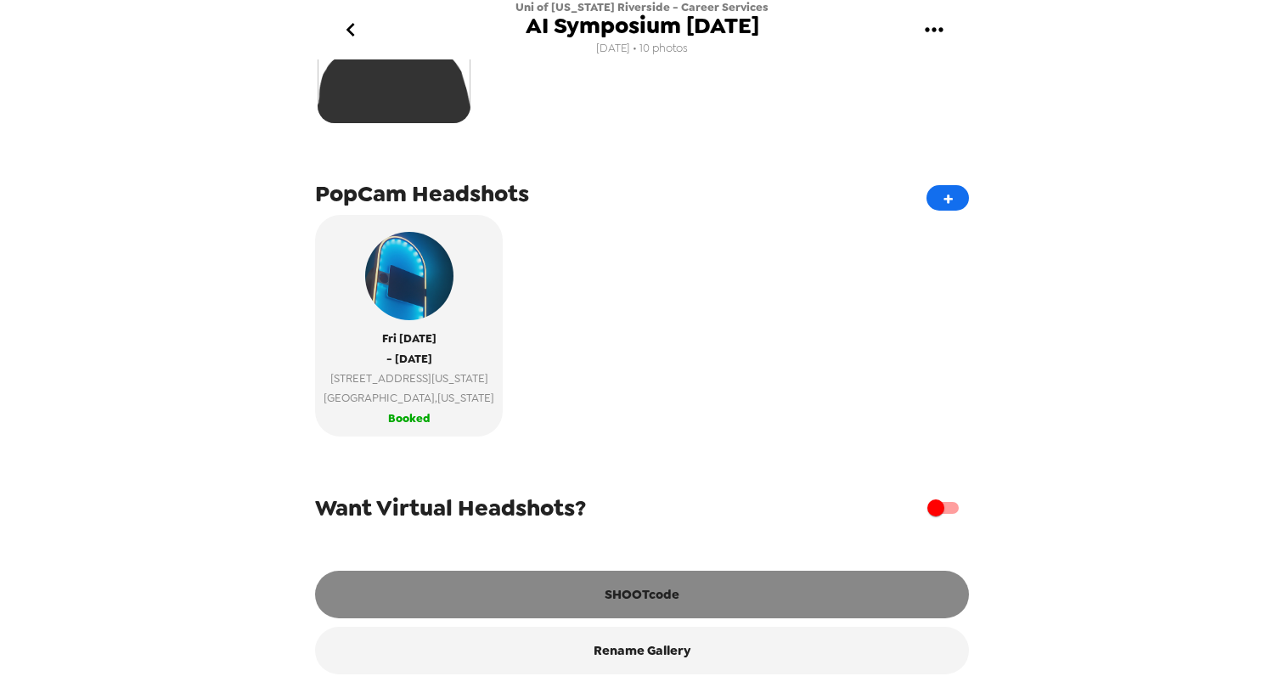
click at [698, 586] on button "SHOOTcode" at bounding box center [642, 595] width 654 height 48
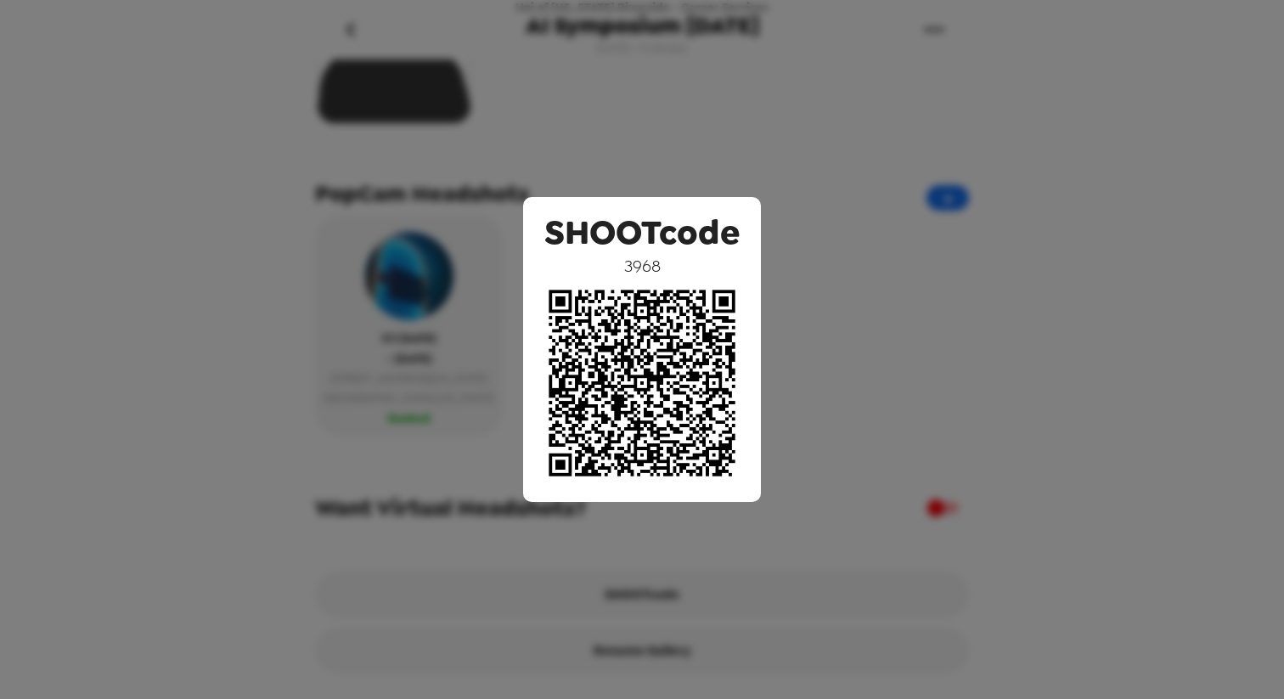
click at [845, 281] on div "SHOOTcode 3968" at bounding box center [642, 349] width 1284 height 699
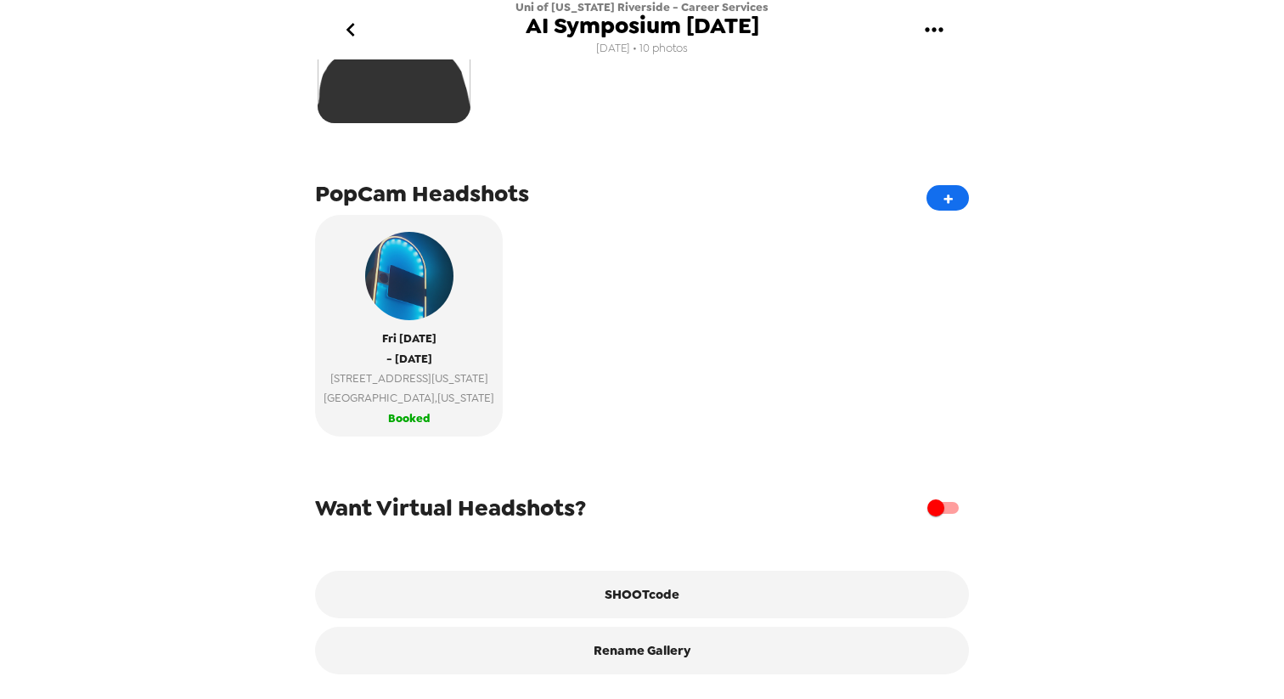
scroll to position [0, 0]
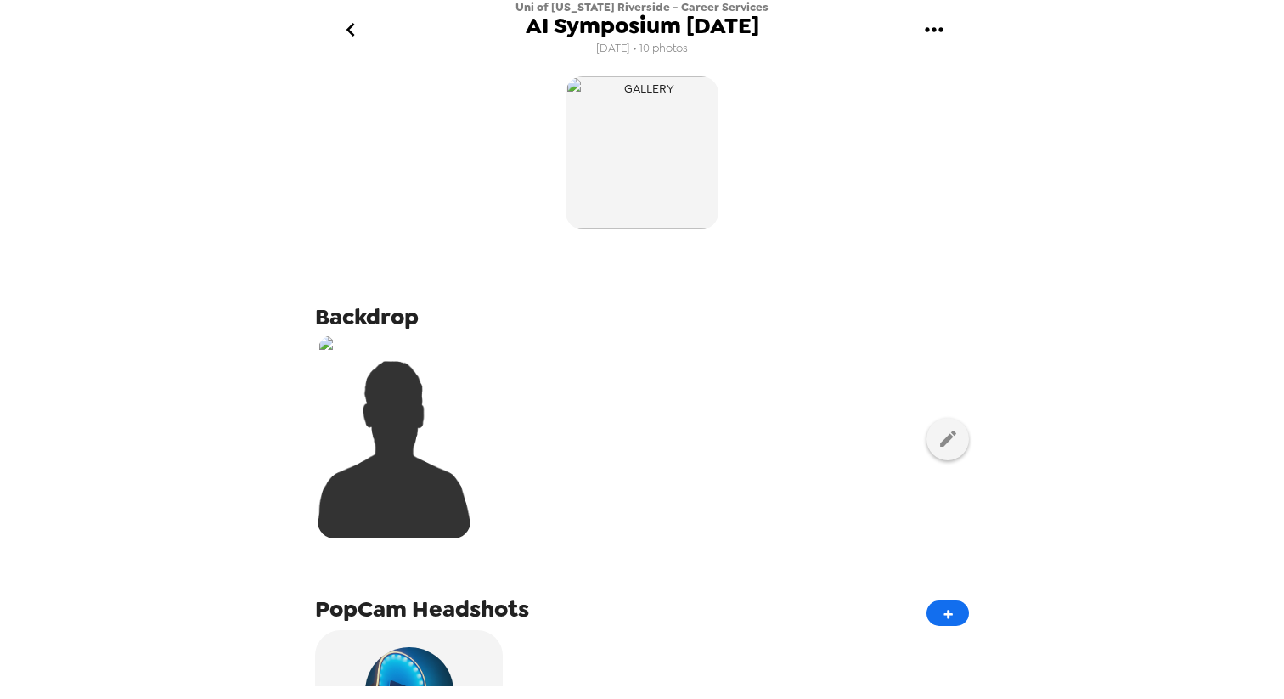
click at [352, 25] on icon "go back" at bounding box center [350, 30] width 8 height 14
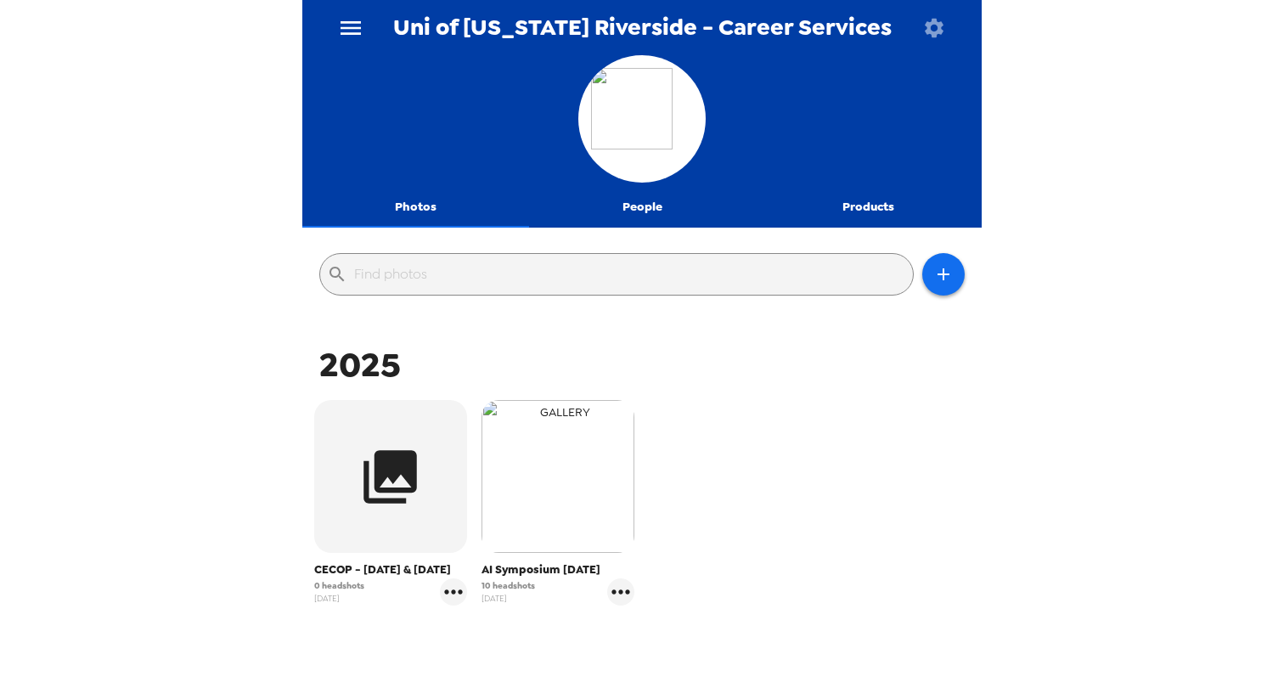
scroll to position [110, 0]
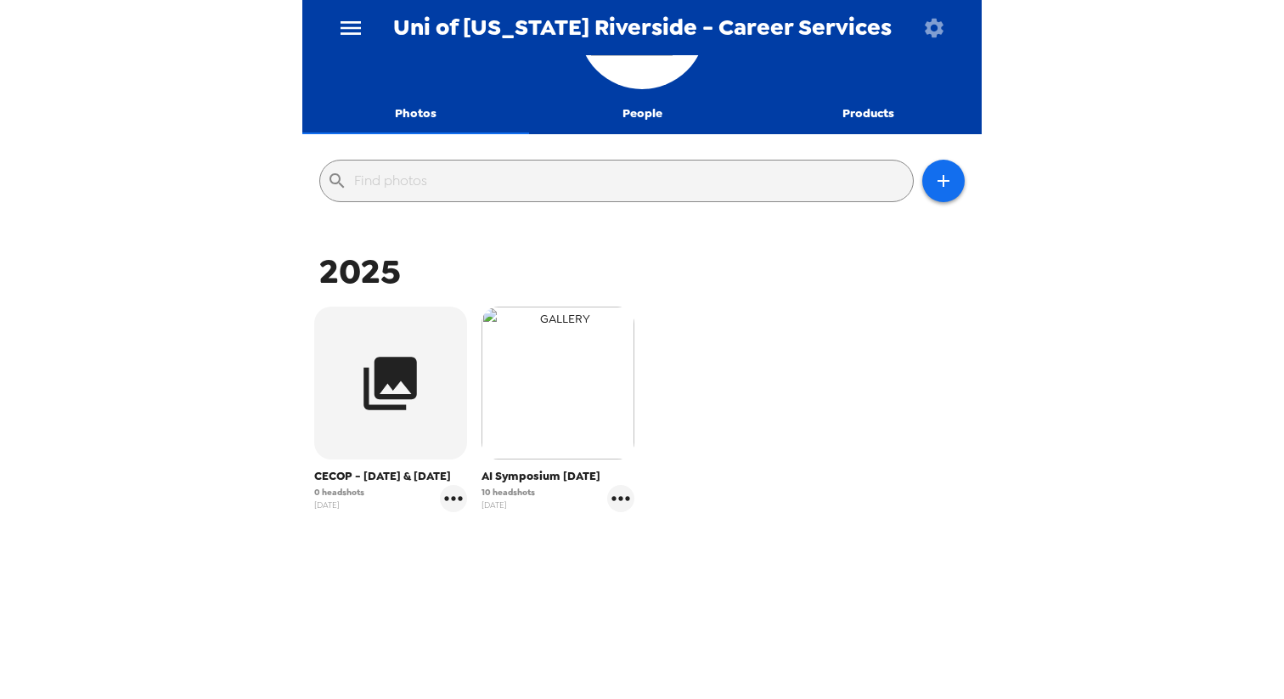
click at [591, 424] on img "button" at bounding box center [558, 383] width 153 height 153
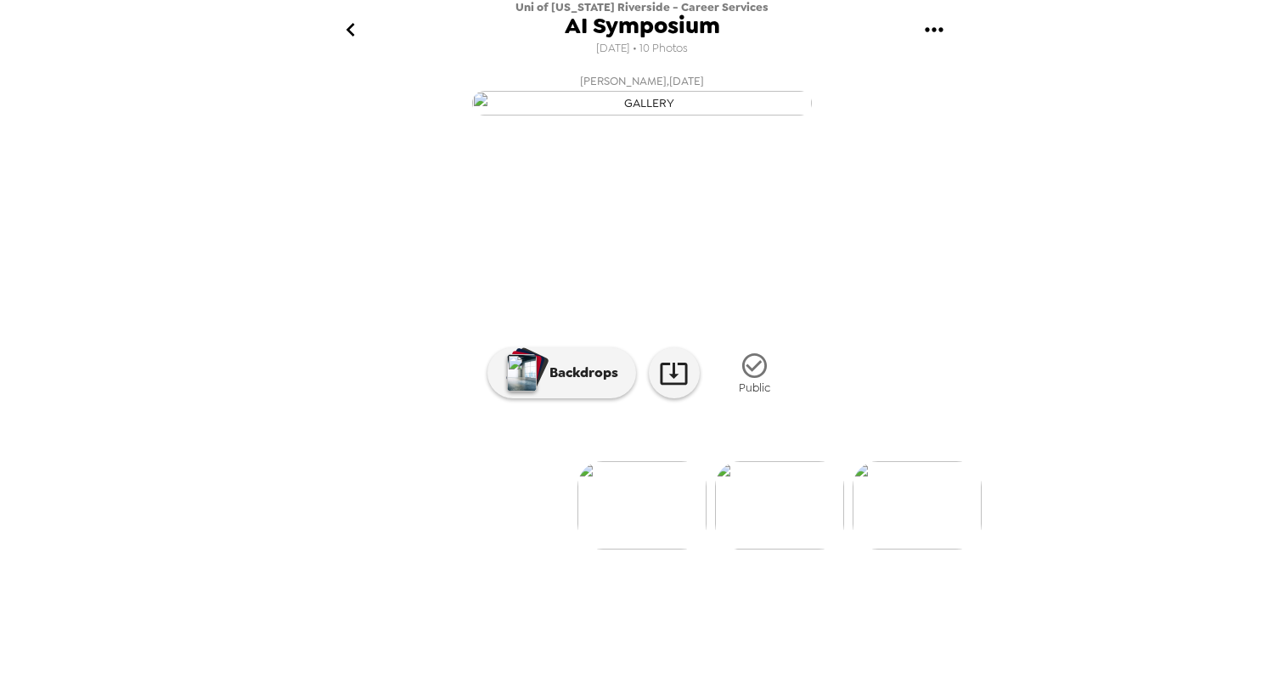
scroll to position [36, 0]
click at [357, 37] on icon "go back" at bounding box center [350, 29] width 27 height 27
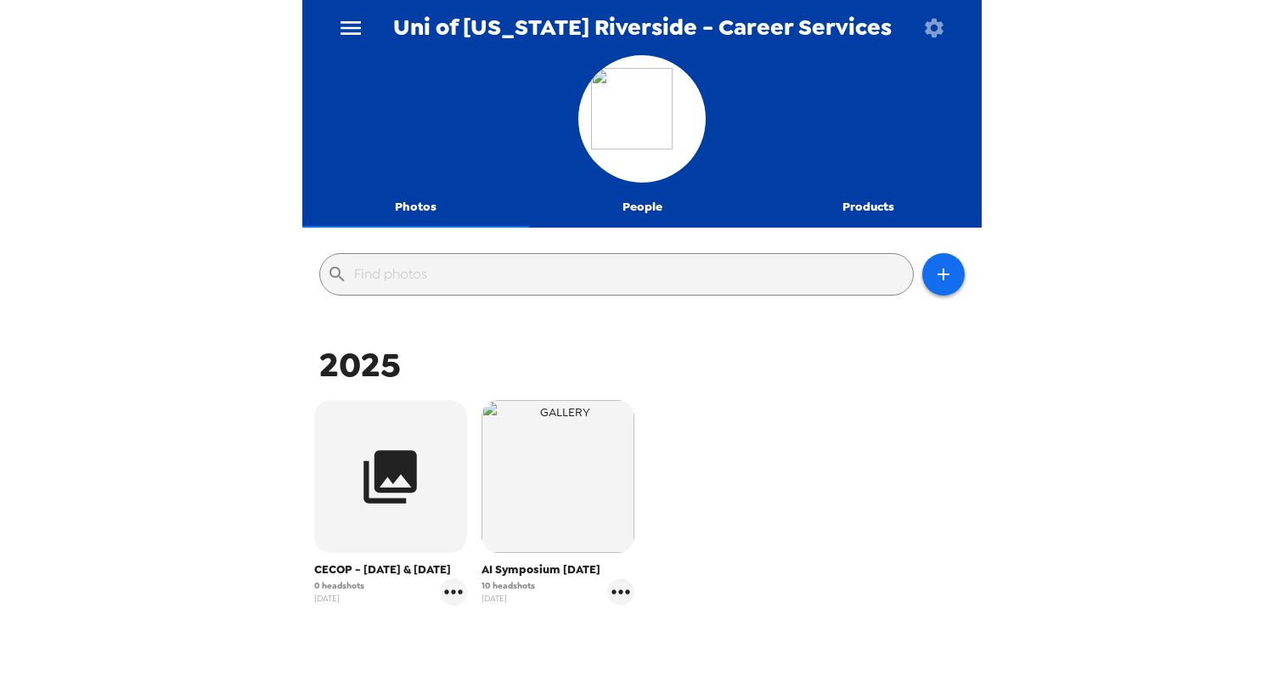
click at [335, 31] on button "menu" at bounding box center [350, 27] width 55 height 55
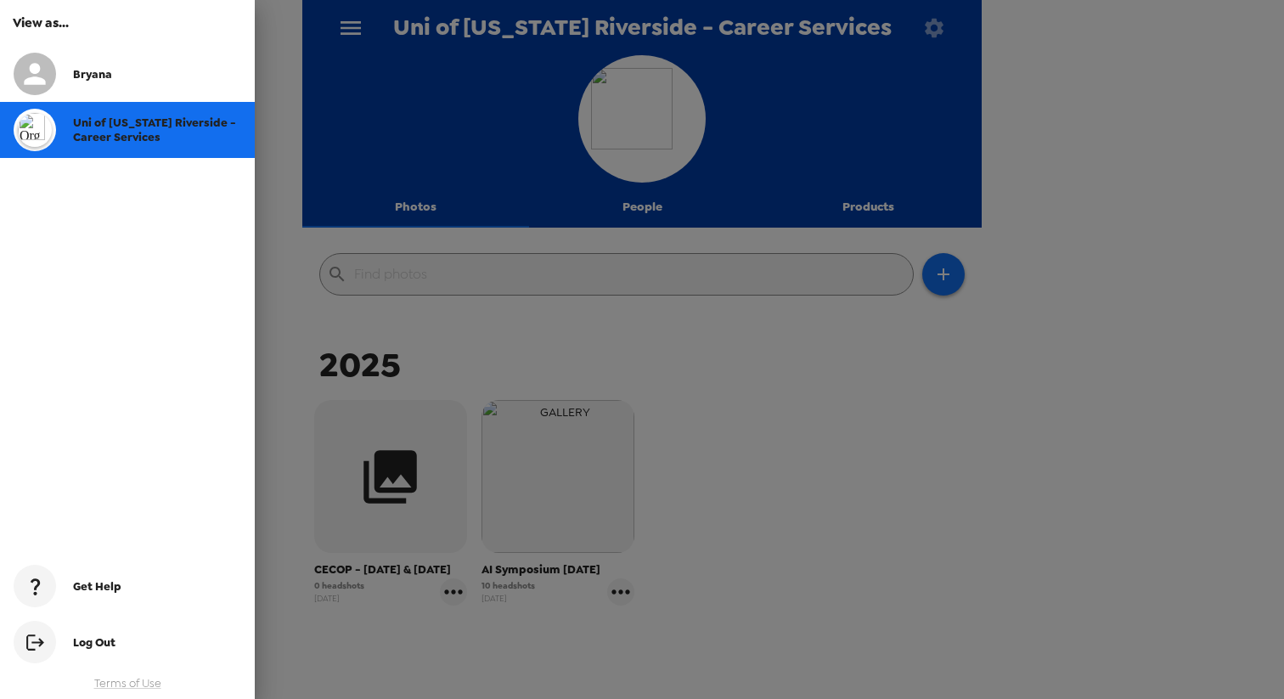
click at [144, 72] on div "Bryana" at bounding box center [157, 74] width 168 height 14
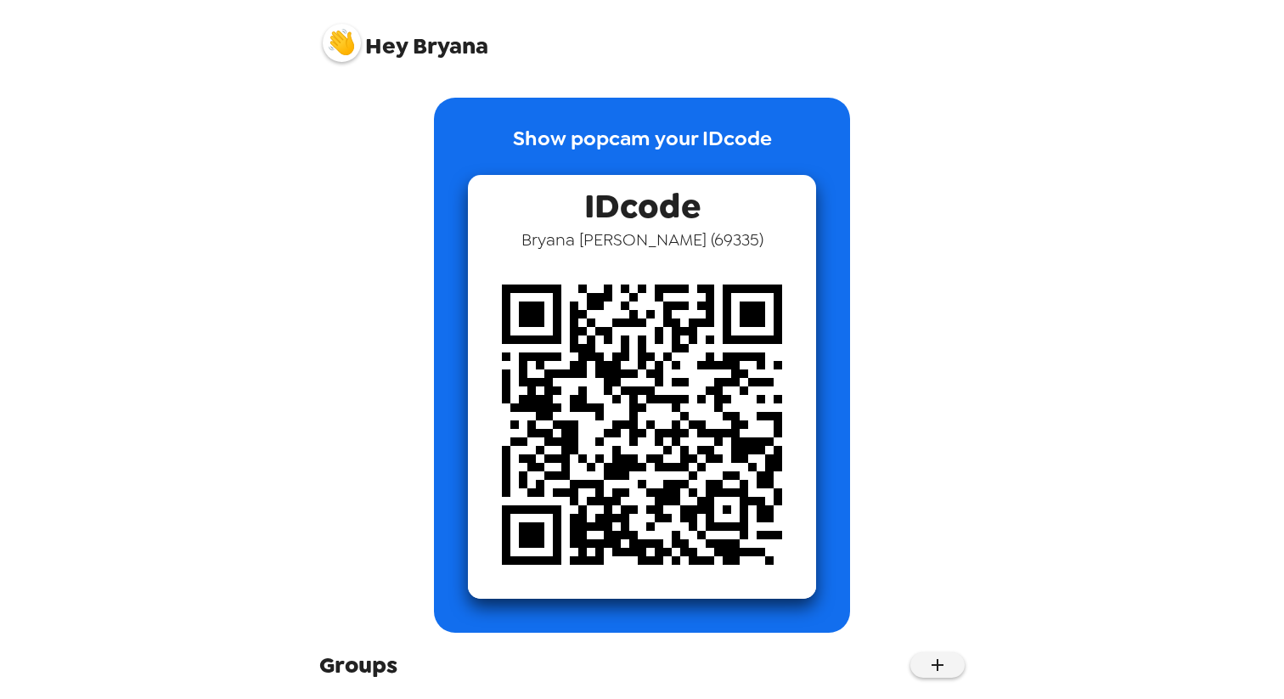
click at [301, 152] on div "Hey [PERSON_NAME] Show popcam your IDcode IDcode [PERSON_NAME] ( 69335 ) Groups…" at bounding box center [642, 349] width 1284 height 699
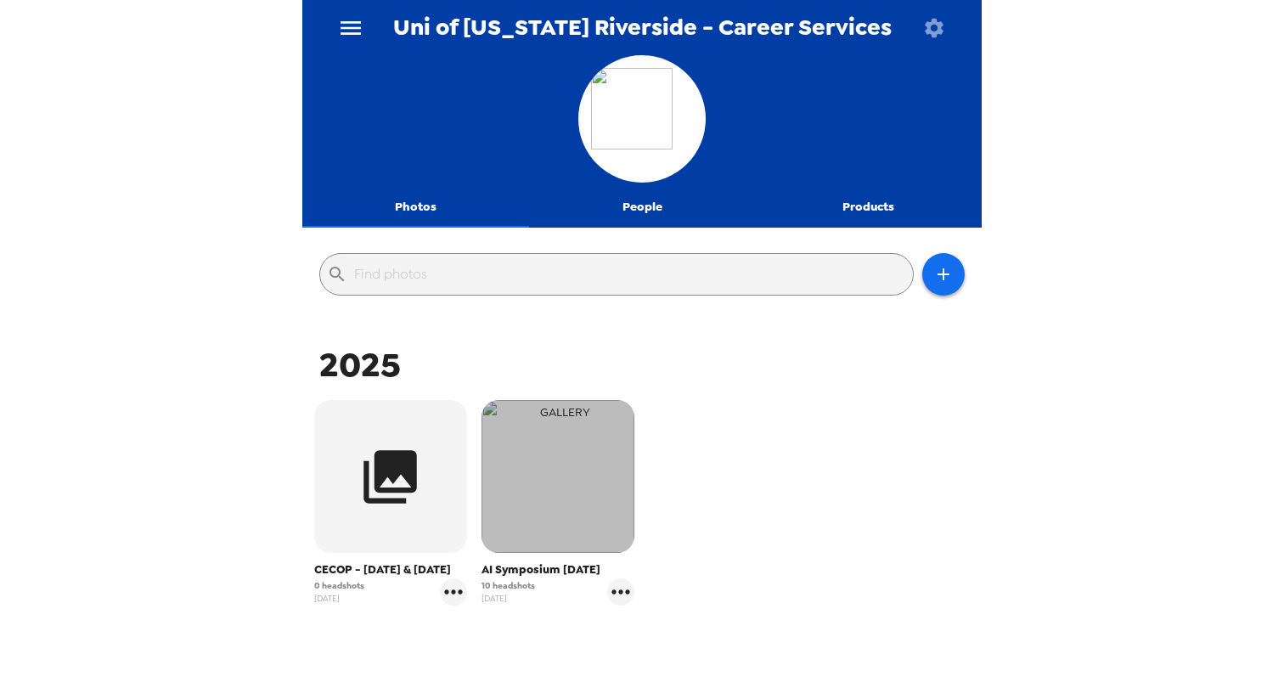
click at [571, 546] on img "button" at bounding box center [558, 476] width 153 height 153
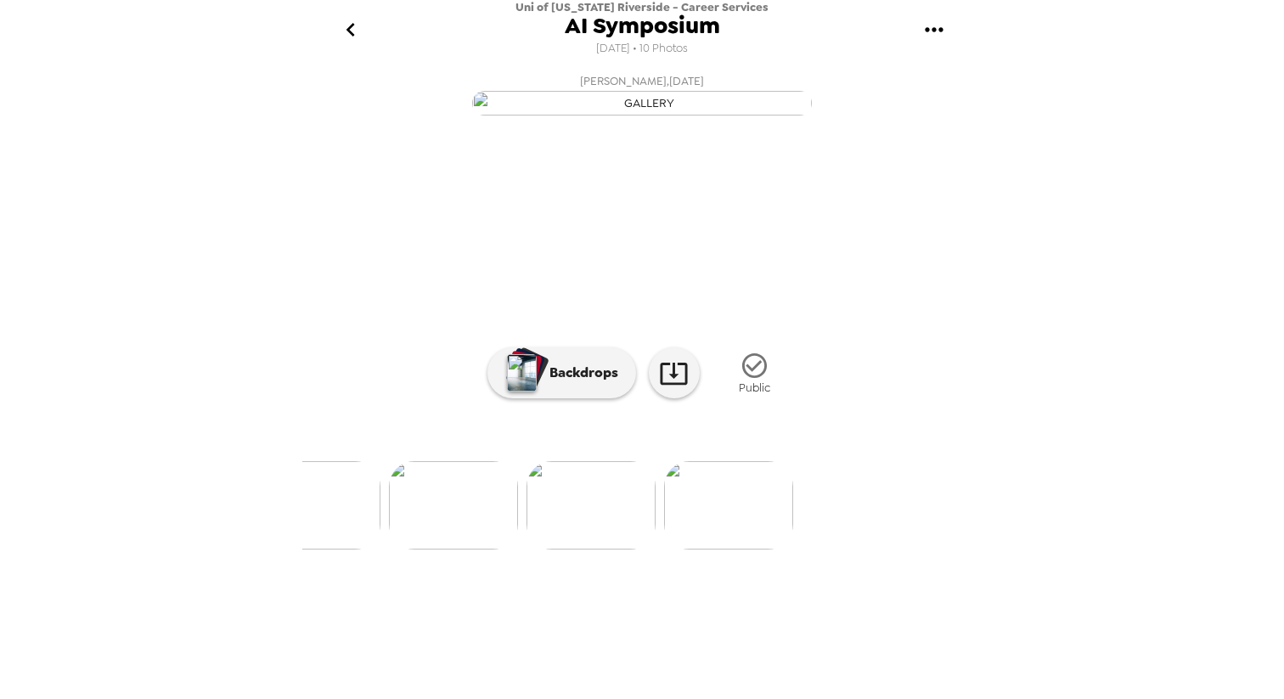
scroll to position [0, 1238]
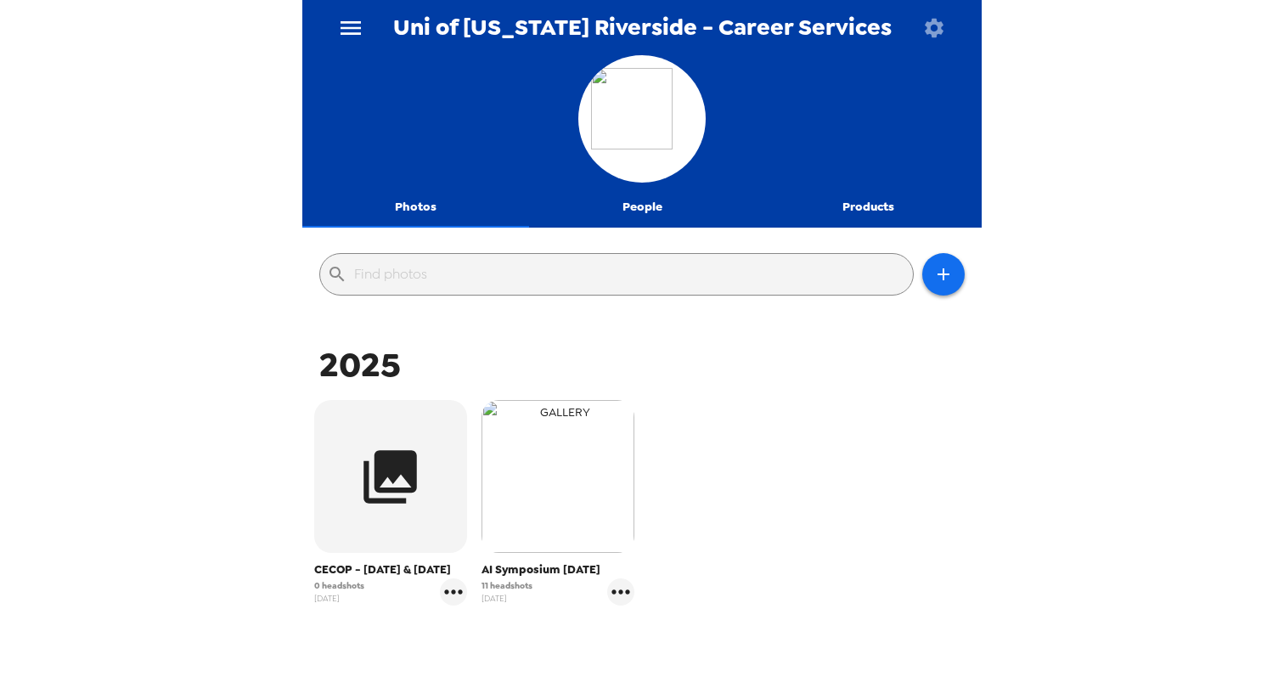
click at [561, 537] on img "button" at bounding box center [558, 476] width 153 height 153
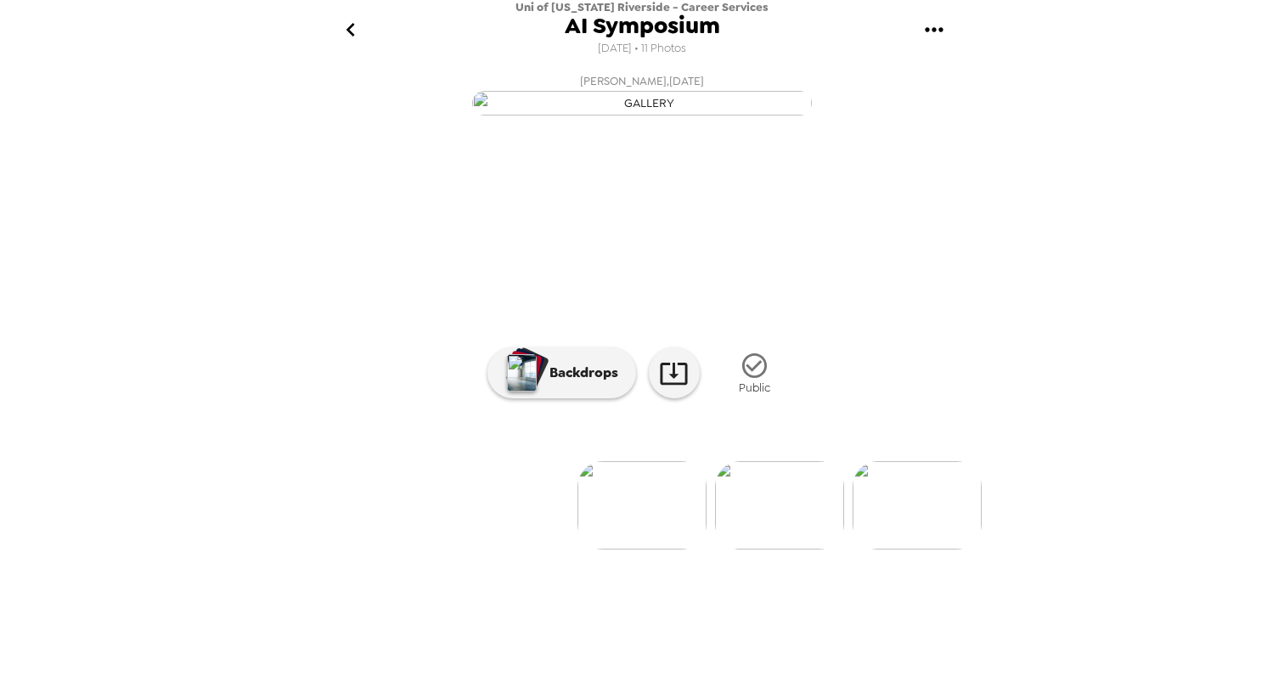
scroll to position [17, 0]
